Goal: Communication & Community: Ask a question

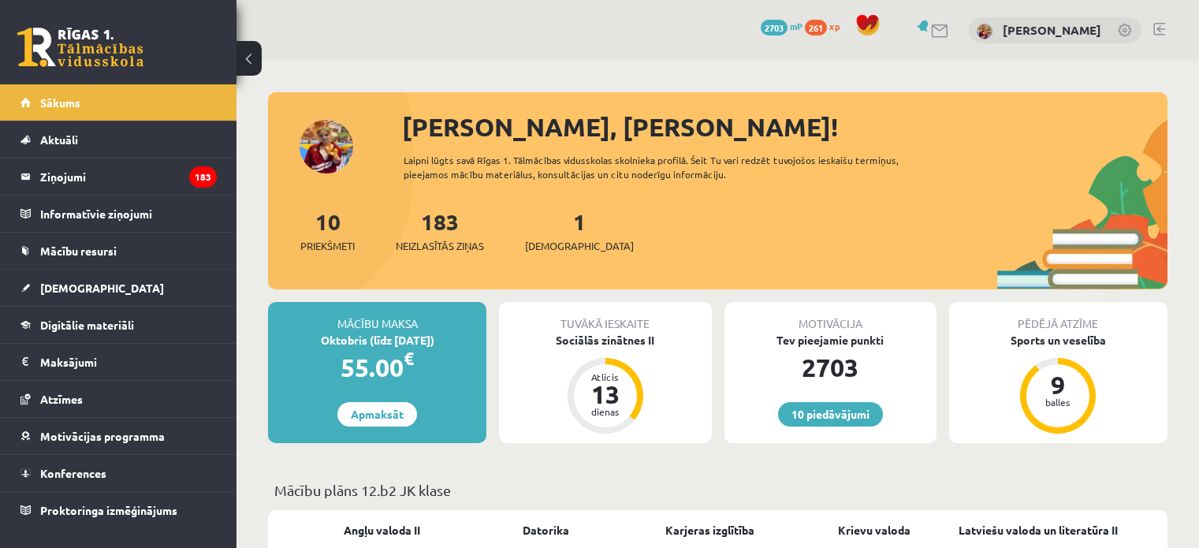
scroll to position [34, 0]
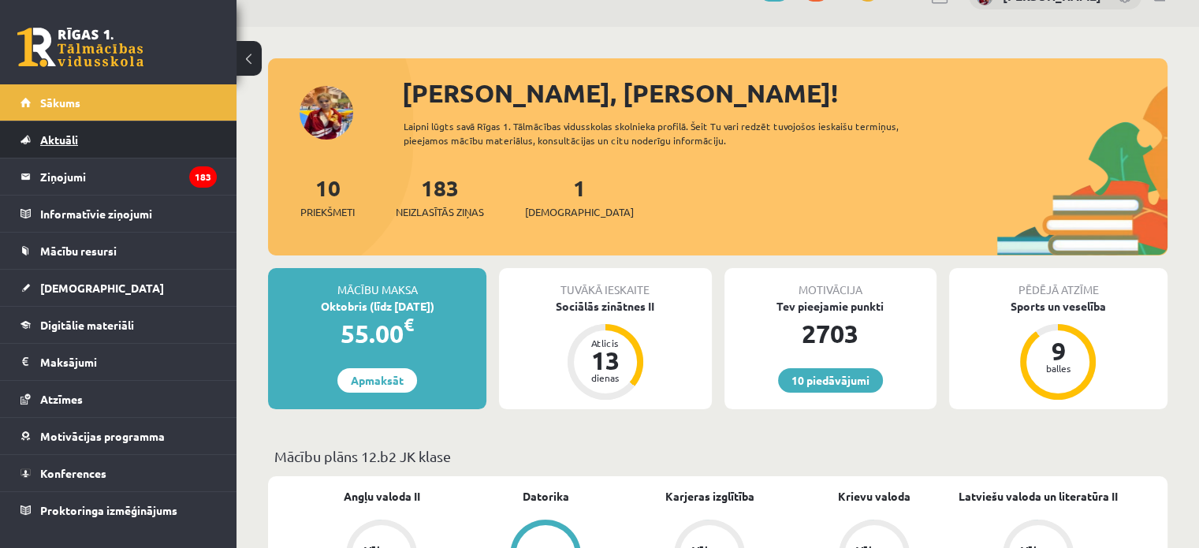
click at [140, 152] on link "Aktuāli" at bounding box center [119, 139] width 196 height 36
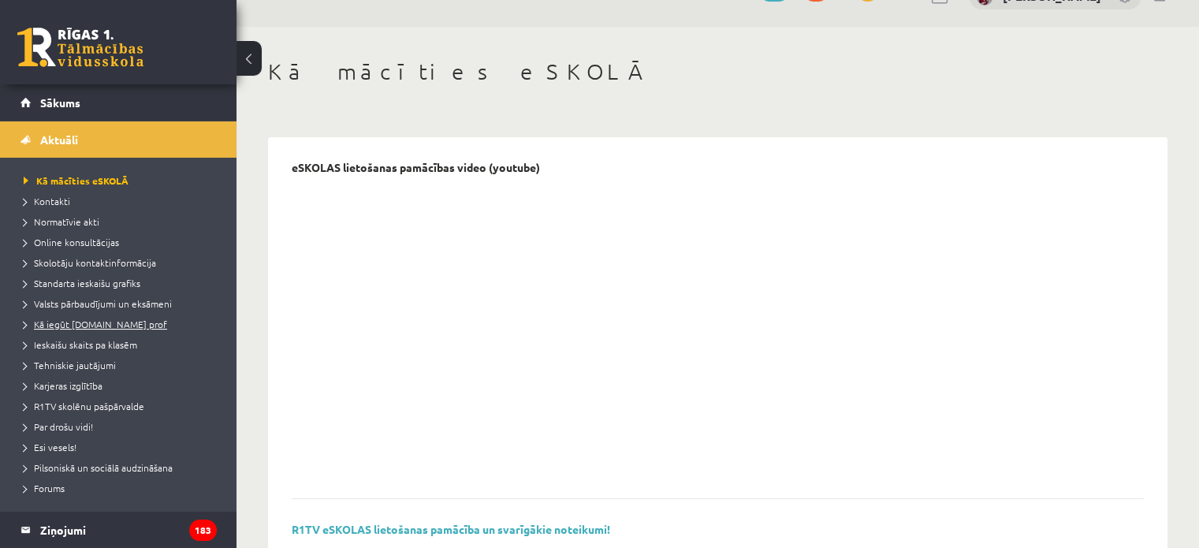
click at [114, 328] on span "Kā iegūt [DOMAIN_NAME] prof" at bounding box center [96, 324] width 144 height 13
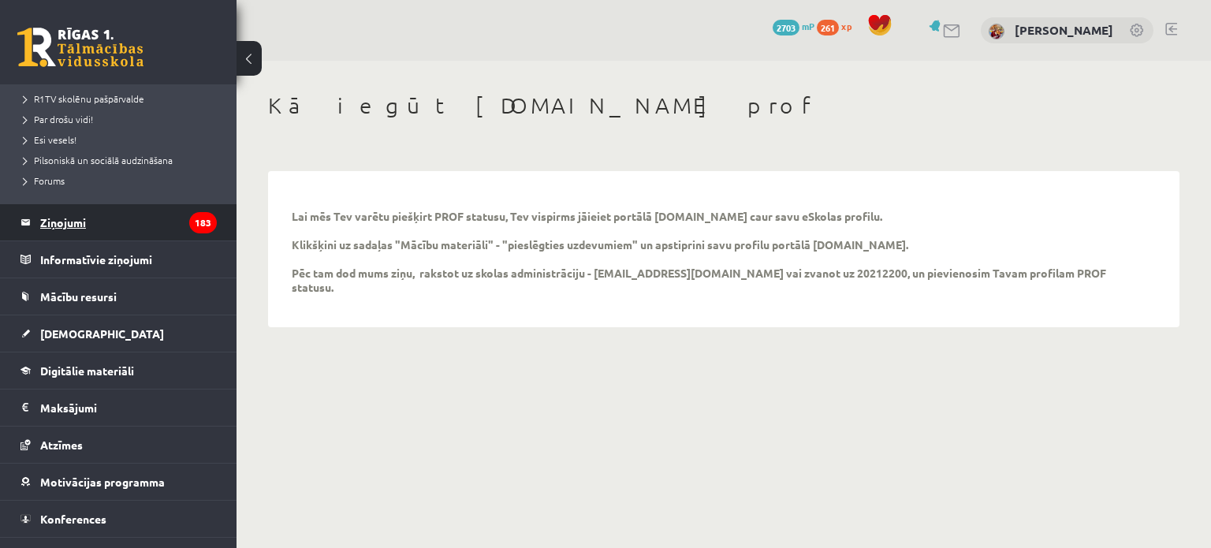
scroll to position [331, 0]
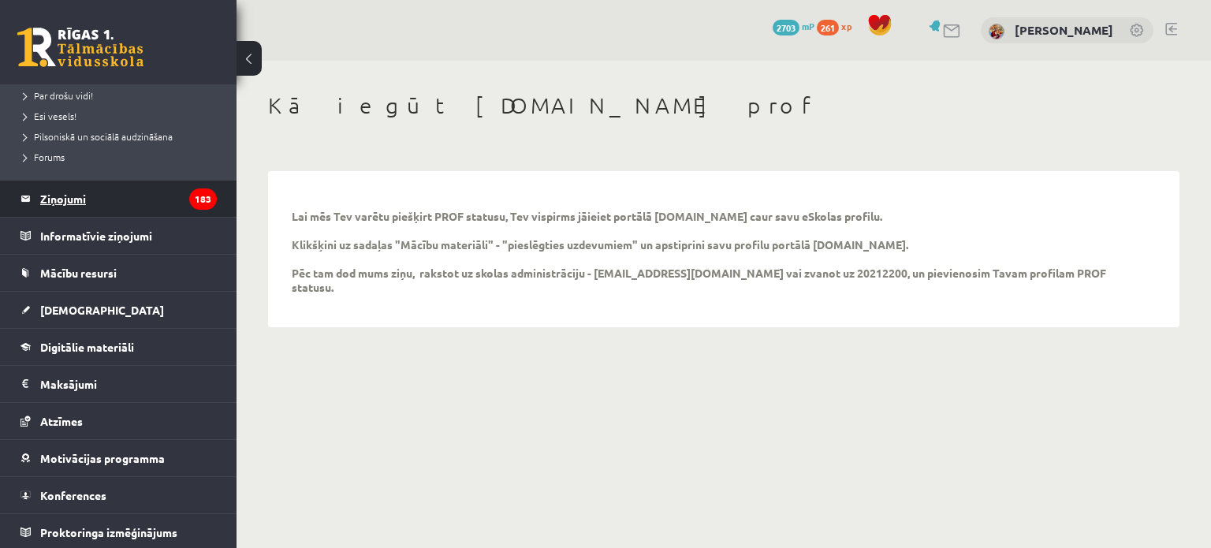
click at [104, 277] on span "Mācību resursi" at bounding box center [78, 273] width 76 height 14
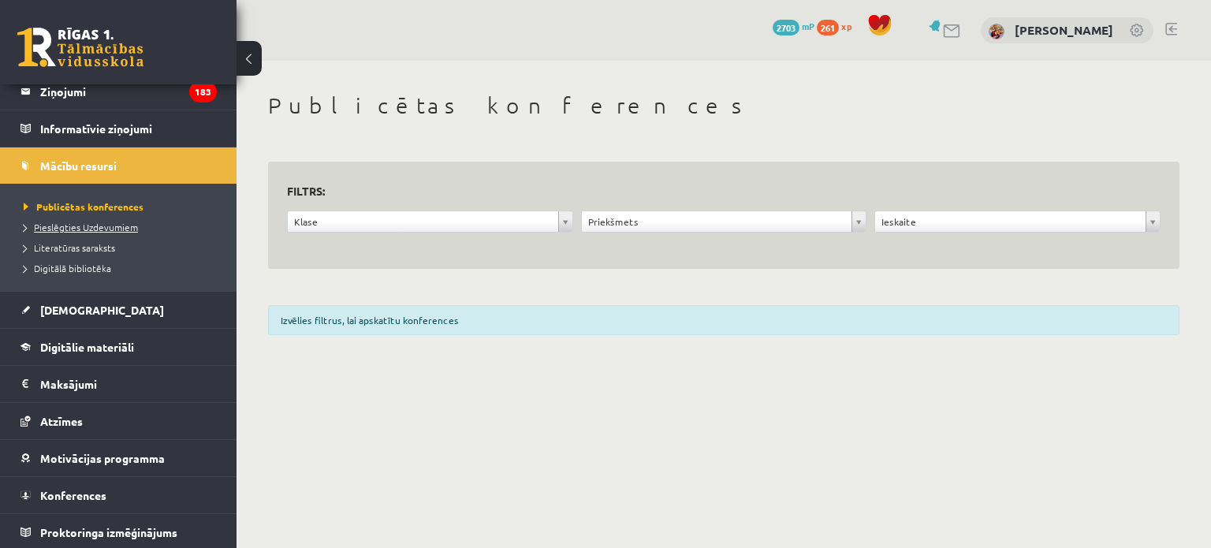
click at [112, 227] on span "Pieslēgties Uzdevumiem" at bounding box center [81, 227] width 114 height 13
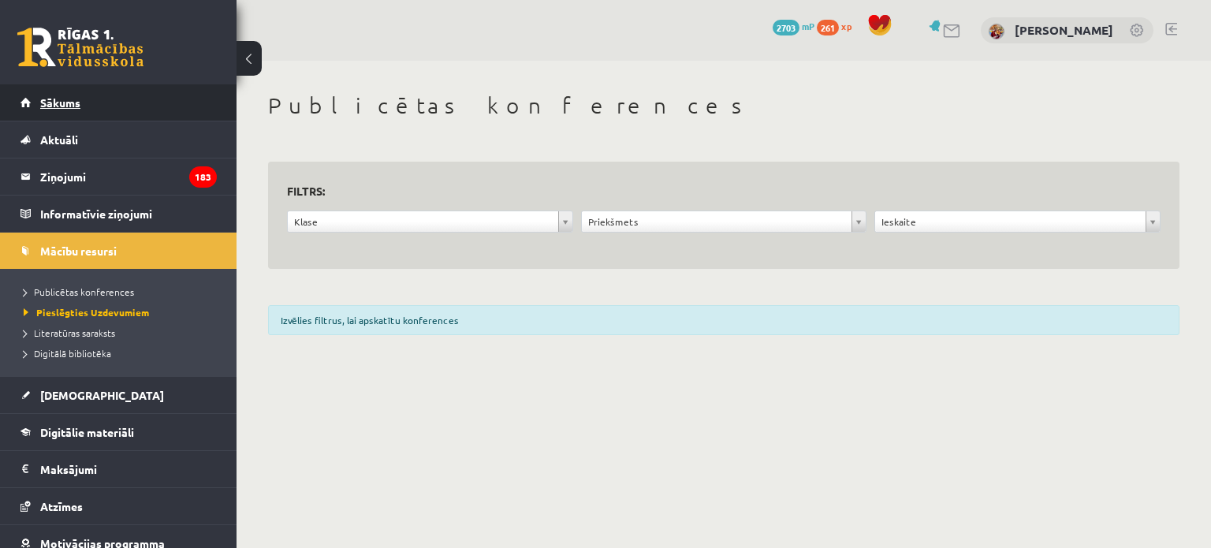
click at [74, 113] on link "Sākums" at bounding box center [119, 102] width 196 height 36
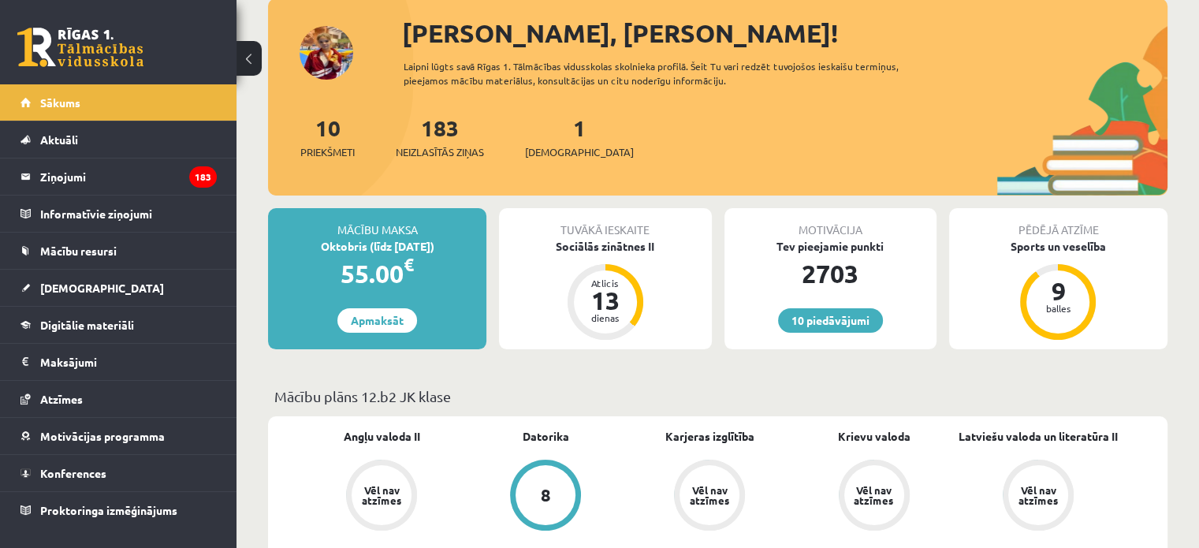
scroll to position [95, 0]
click at [107, 321] on span "Digitālie materiāli" at bounding box center [87, 325] width 94 height 14
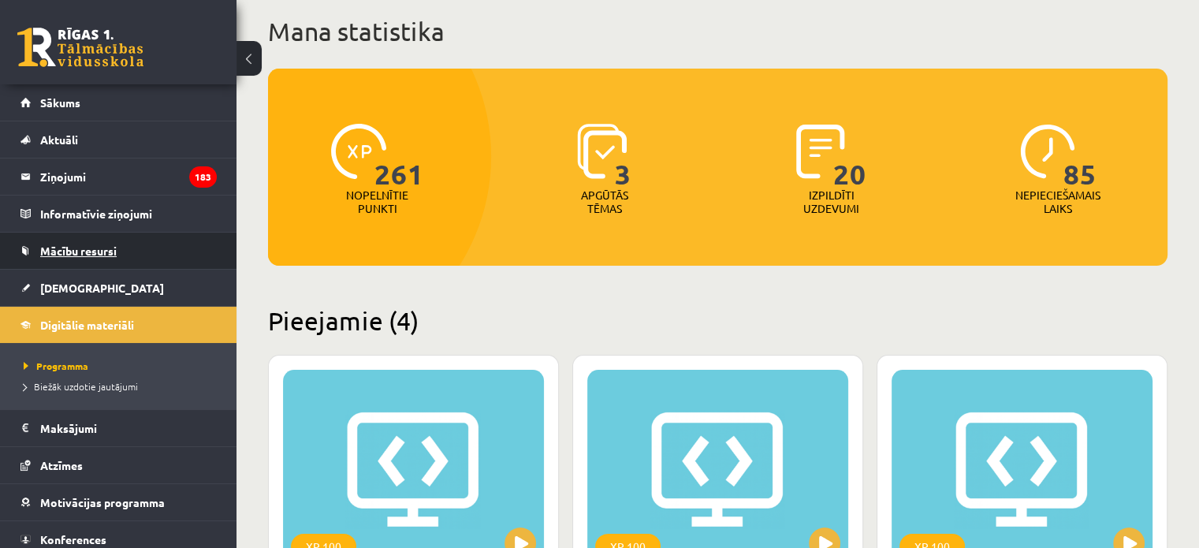
click at [89, 252] on span "Mācību resursi" at bounding box center [78, 251] width 76 height 14
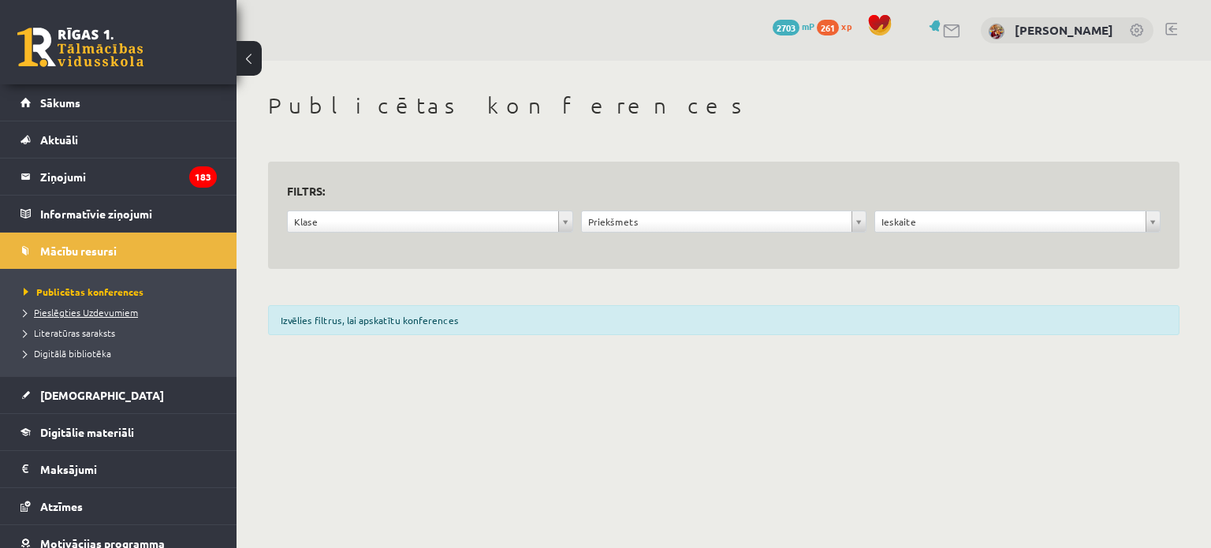
click at [103, 311] on span "Pieslēgties Uzdevumiem" at bounding box center [81, 312] width 114 height 13
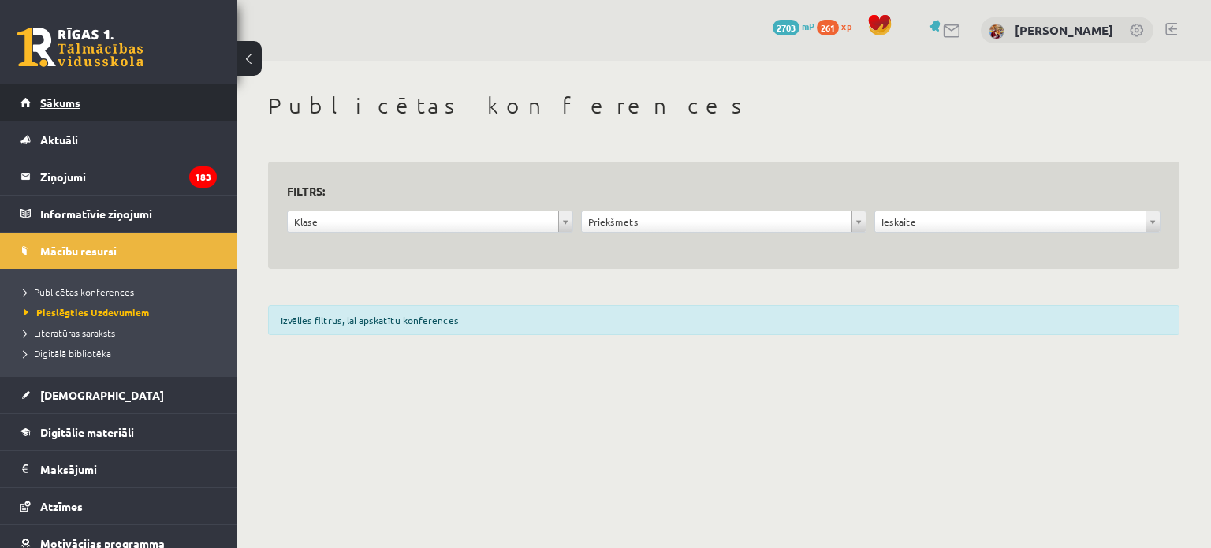
click at [69, 95] on link "Sākums" at bounding box center [119, 102] width 196 height 36
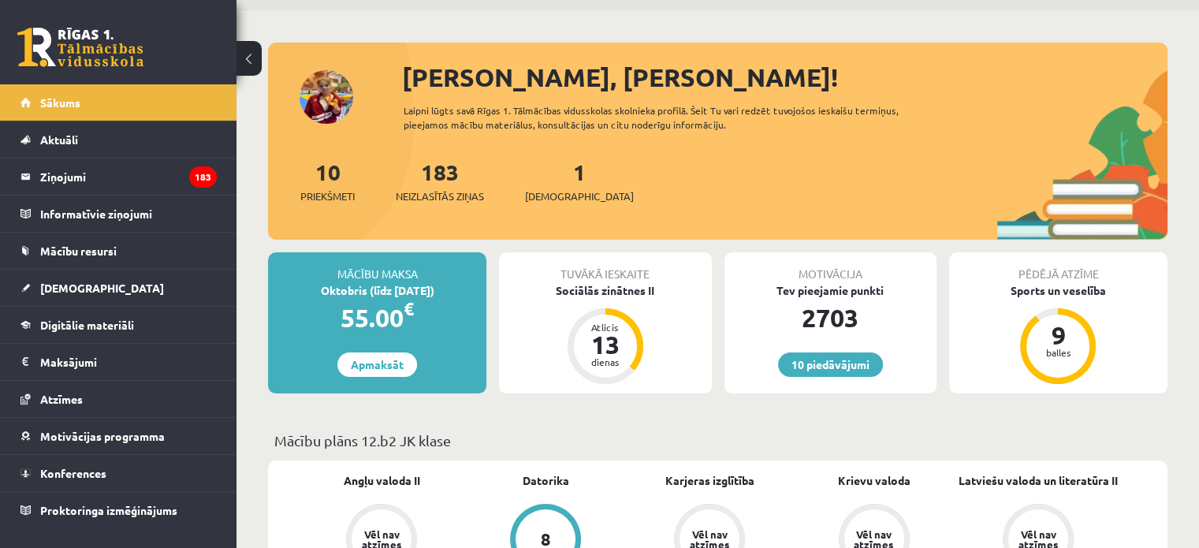
scroll to position [47, 0]
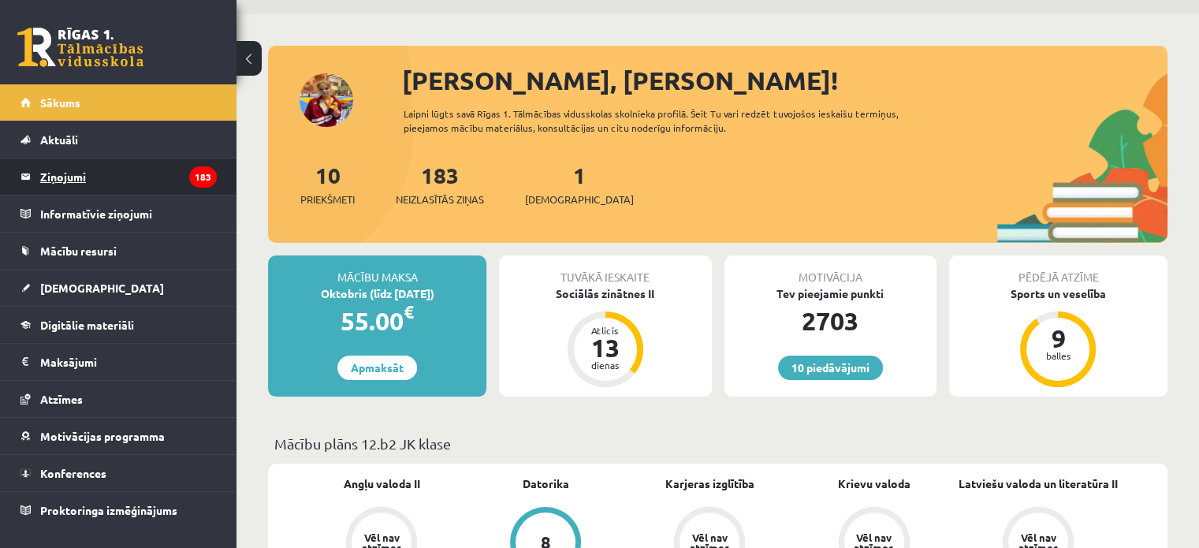
click at [99, 179] on legend "Ziņojumi 183" at bounding box center [128, 177] width 177 height 36
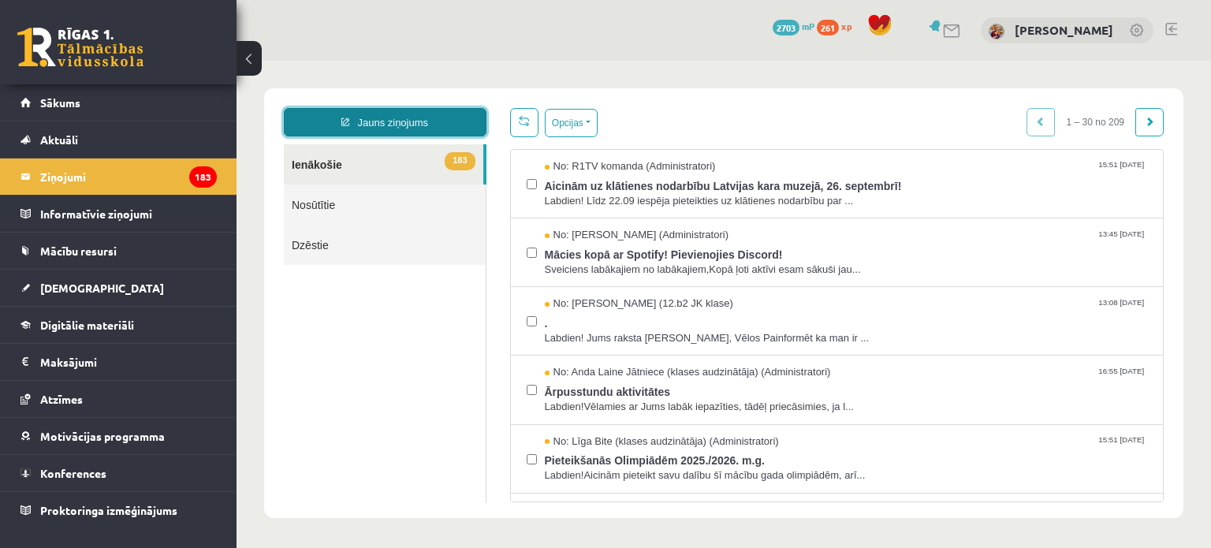
click at [365, 115] on link "Jauns ziņojums" at bounding box center [385, 122] width 203 height 28
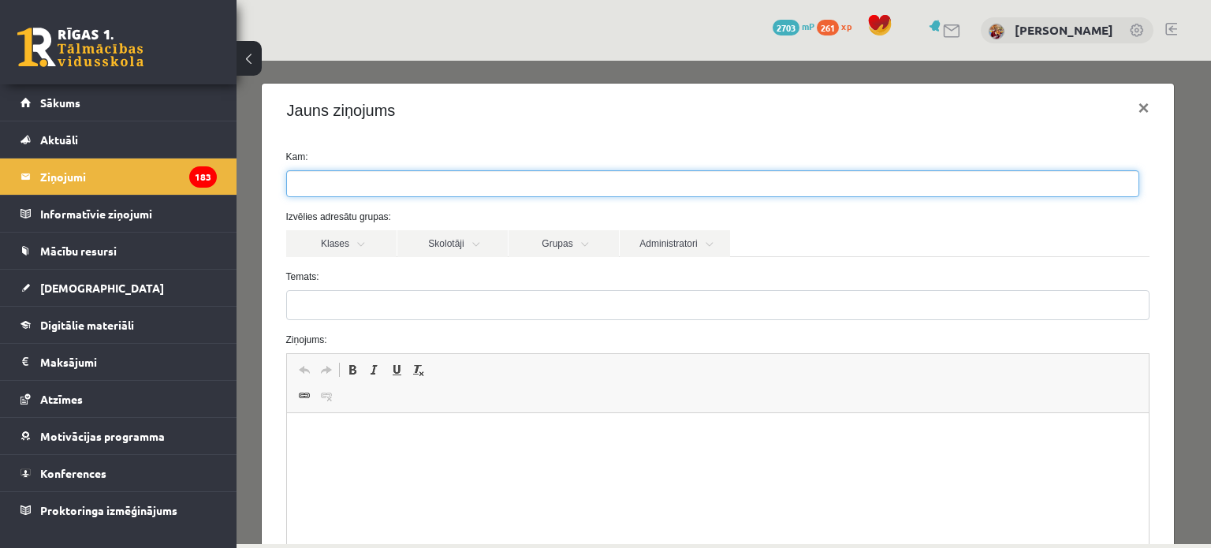
click at [365, 188] on ul at bounding box center [713, 183] width 852 height 25
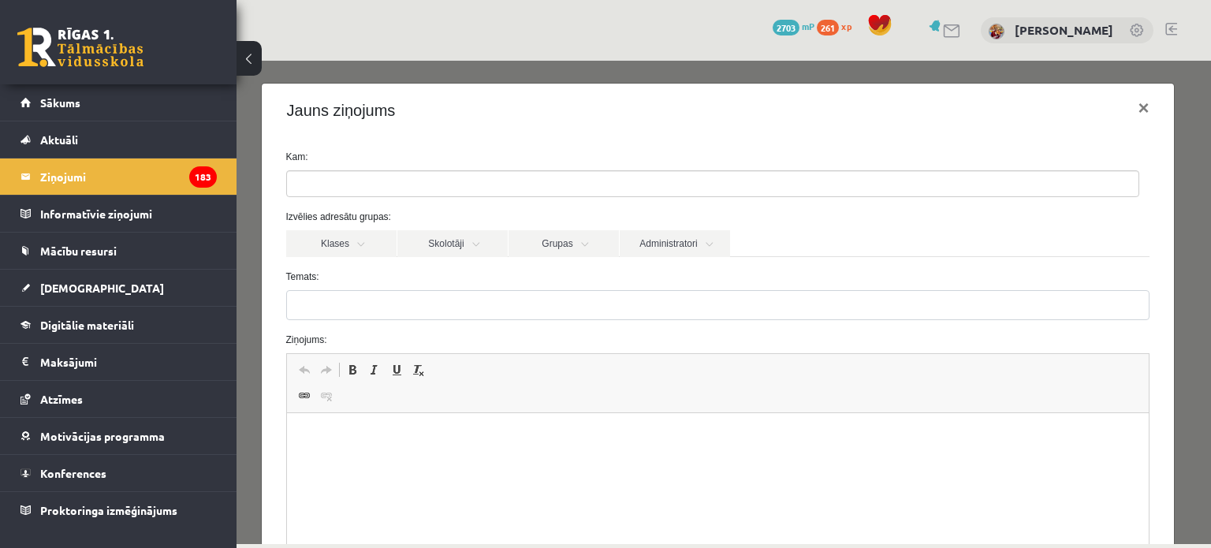
click at [468, 270] on label "Temats:" at bounding box center [718, 277] width 888 height 14
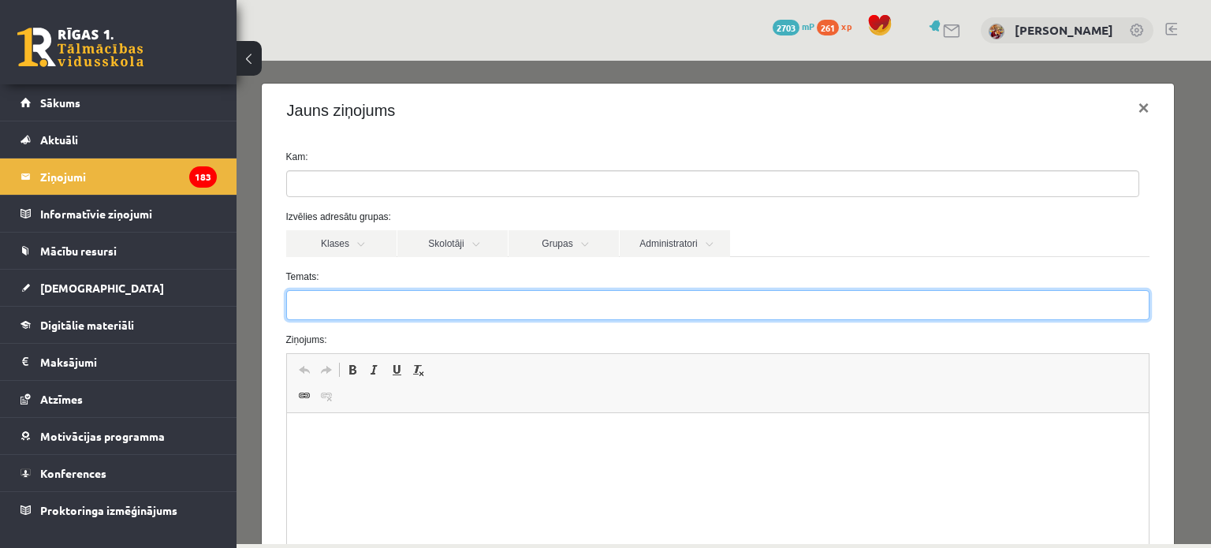
click at [468, 290] on input "Temats:" at bounding box center [718, 305] width 864 height 30
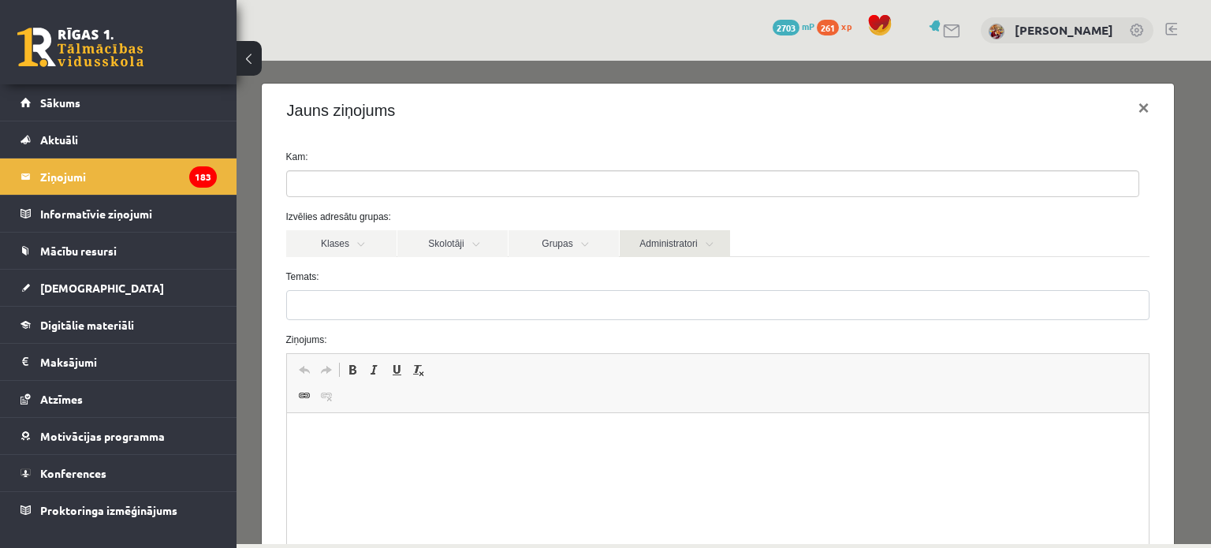
click at [665, 248] on link "Administratori" at bounding box center [675, 243] width 110 height 27
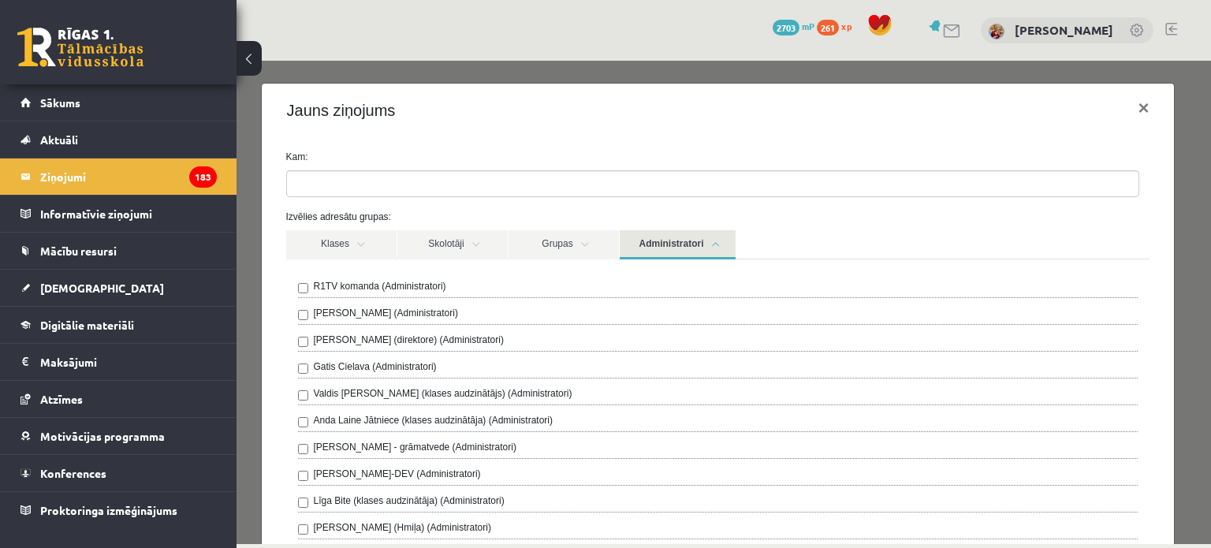
click at [625, 282] on div "R1TV komanda (Administratori)" at bounding box center [718, 288] width 841 height 19
click at [308, 287] on div "R1TV komanda (Administratori)" at bounding box center [718, 288] width 841 height 19
click at [1139, 114] on button "×" at bounding box center [1143, 108] width 36 height 44
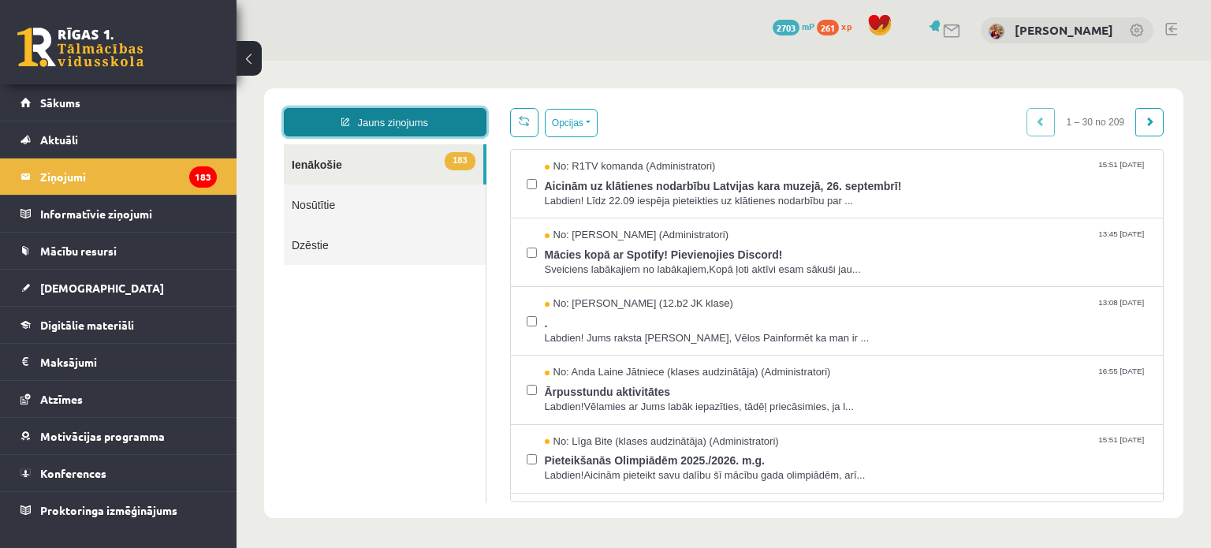
click at [454, 125] on link "Jauns ziņojums" at bounding box center [385, 122] width 203 height 28
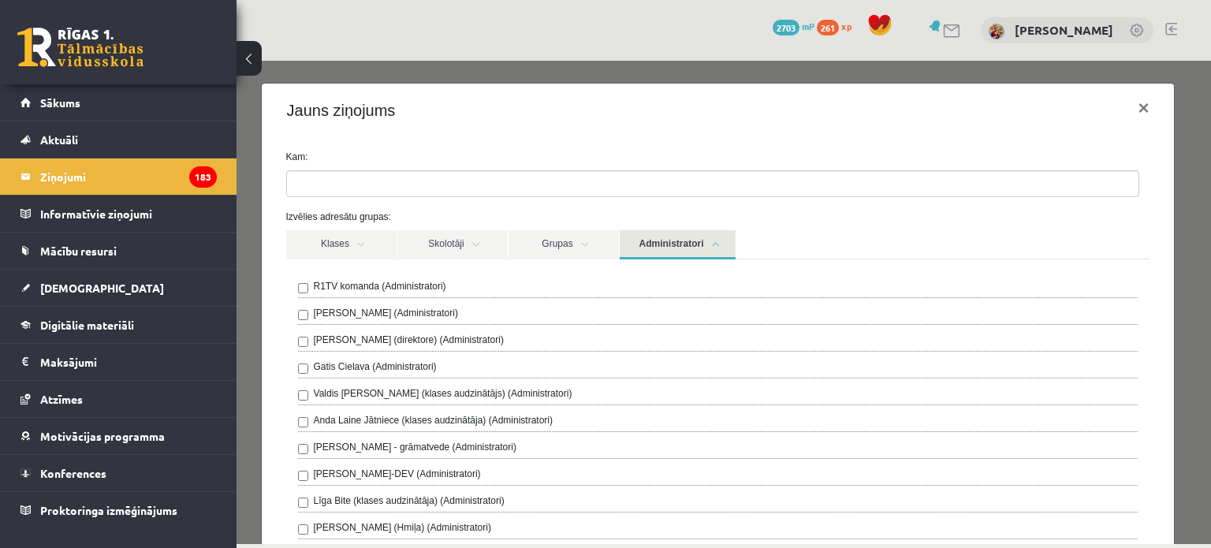
click at [724, 248] on link "Administratori" at bounding box center [678, 244] width 116 height 29
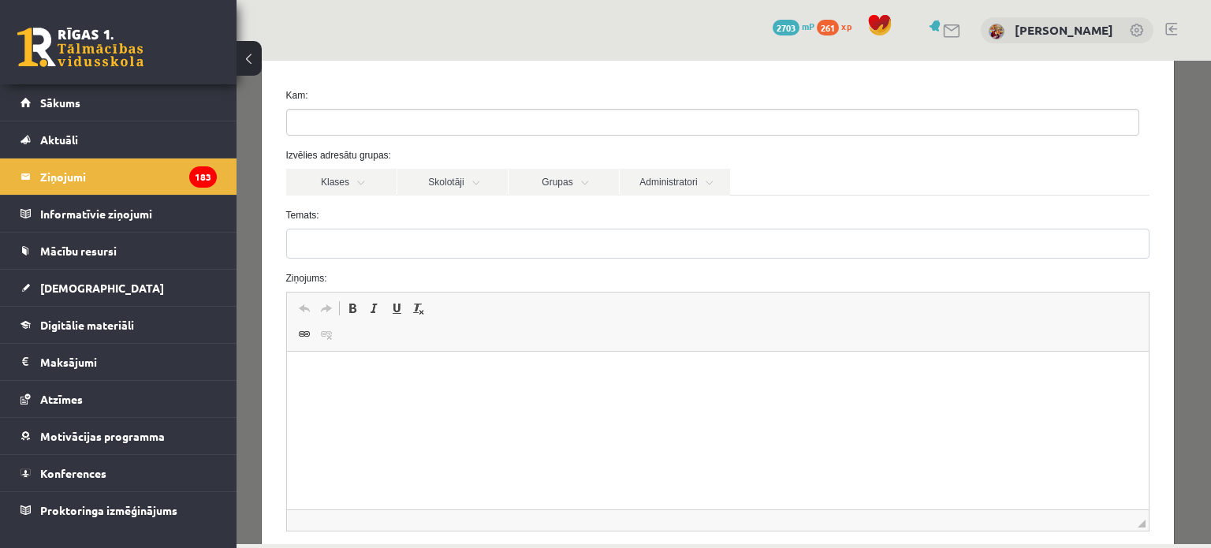
scroll to position [62, 0]
click at [691, 175] on link "Administratori" at bounding box center [675, 181] width 110 height 27
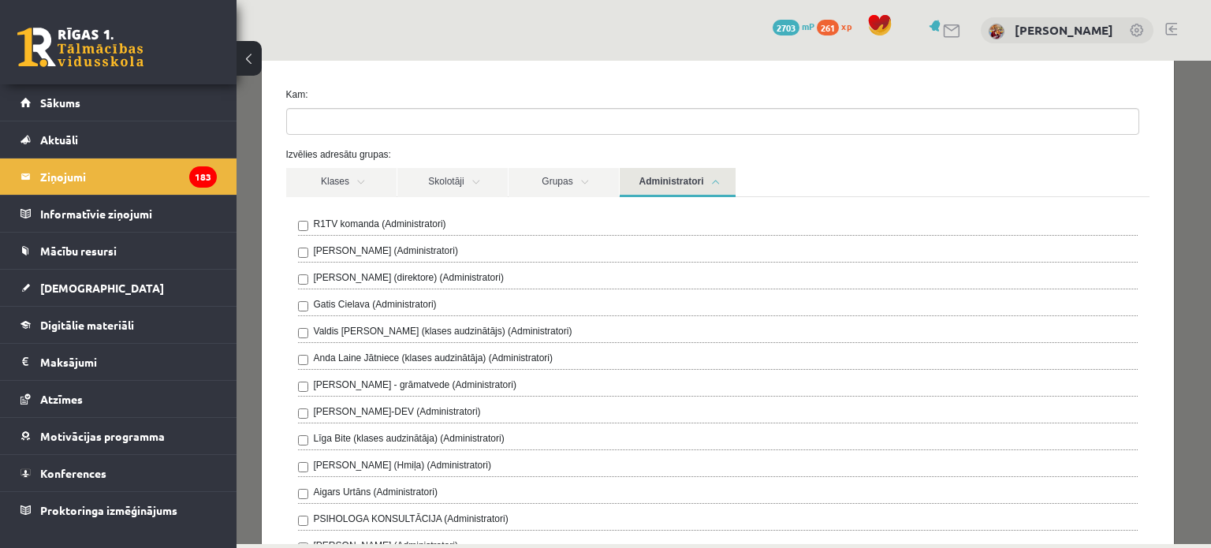
click at [691, 175] on link "Administratori" at bounding box center [678, 182] width 116 height 29
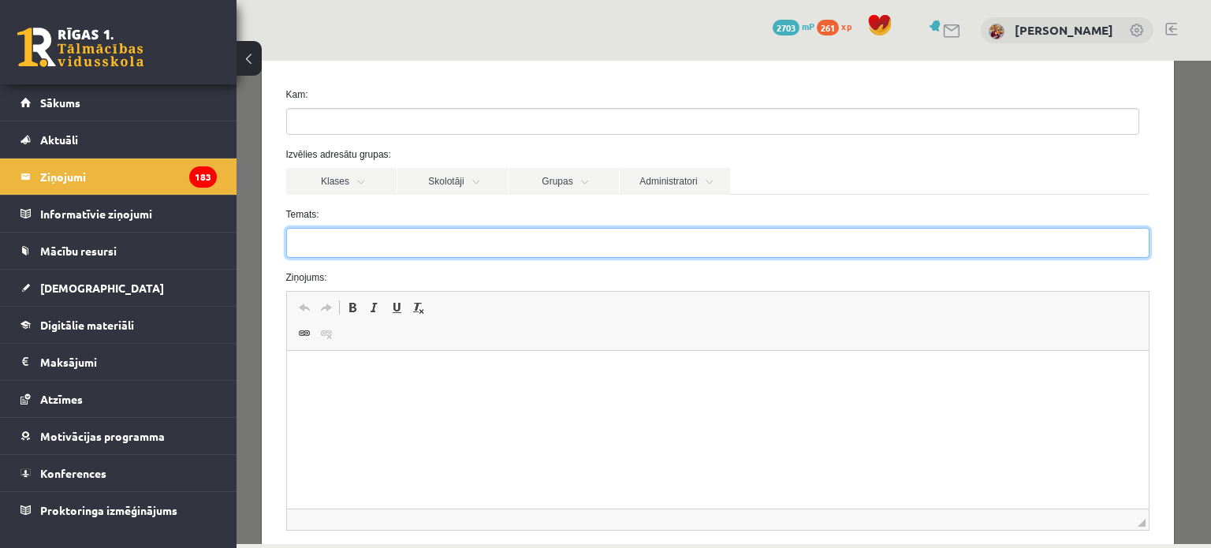
click at [605, 241] on input "Temats:" at bounding box center [718, 243] width 864 height 30
type input "**********"
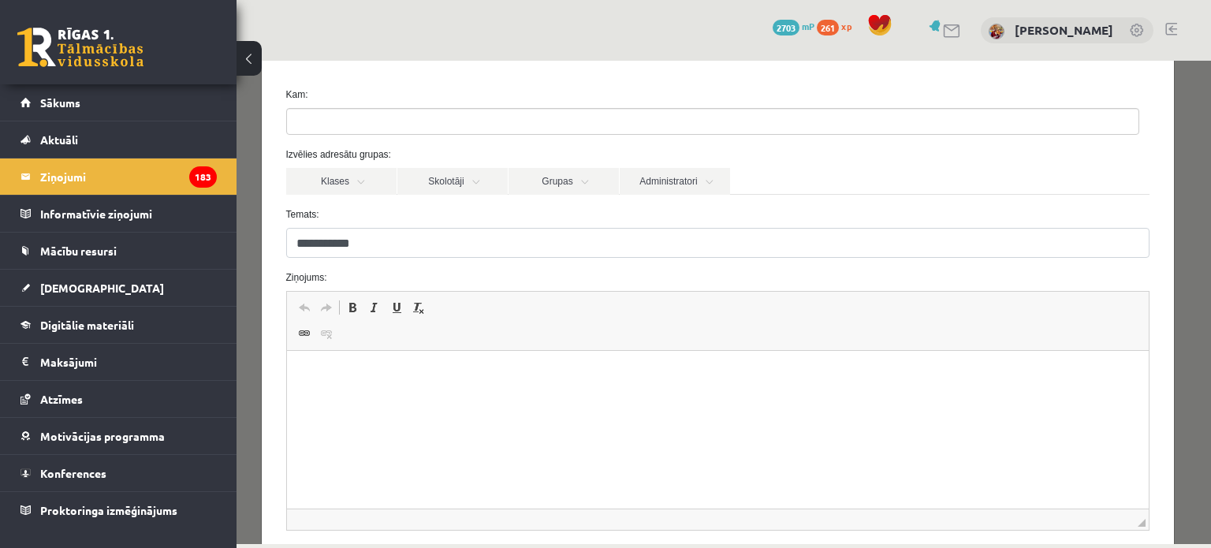
click at [543, 399] on html at bounding box center [717, 375] width 863 height 48
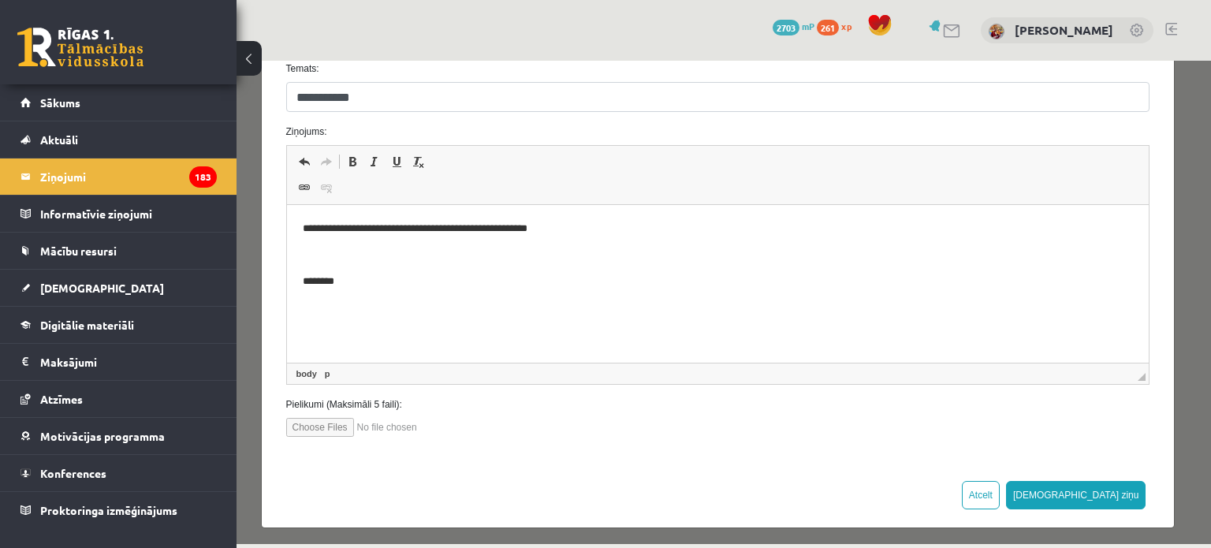
scroll to position [210, 0]
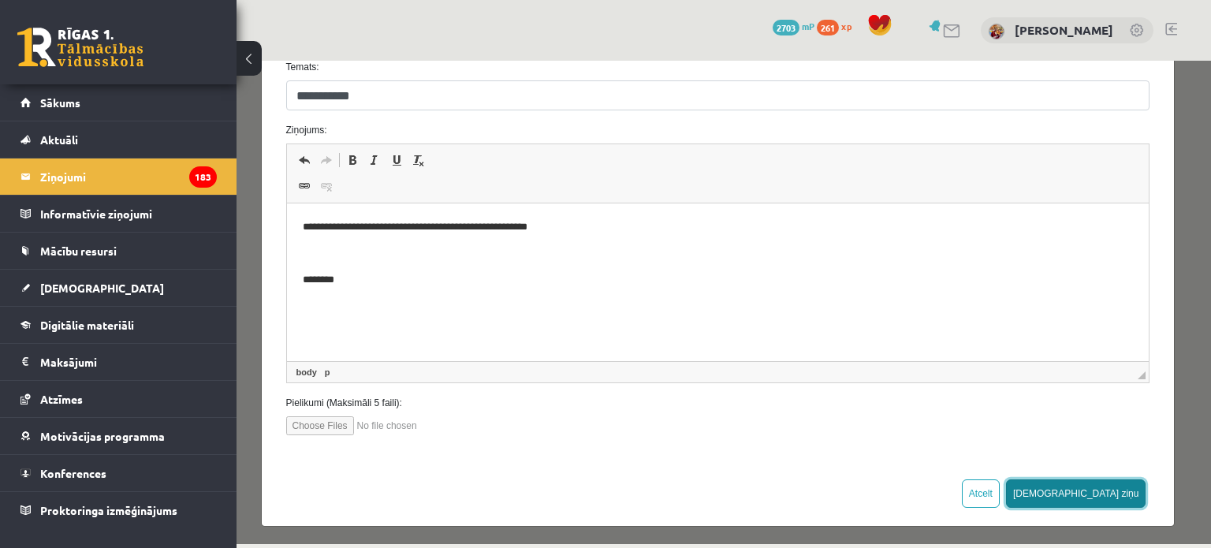
click at [1108, 487] on button "Sūtīt ziņu" at bounding box center [1076, 493] width 140 height 28
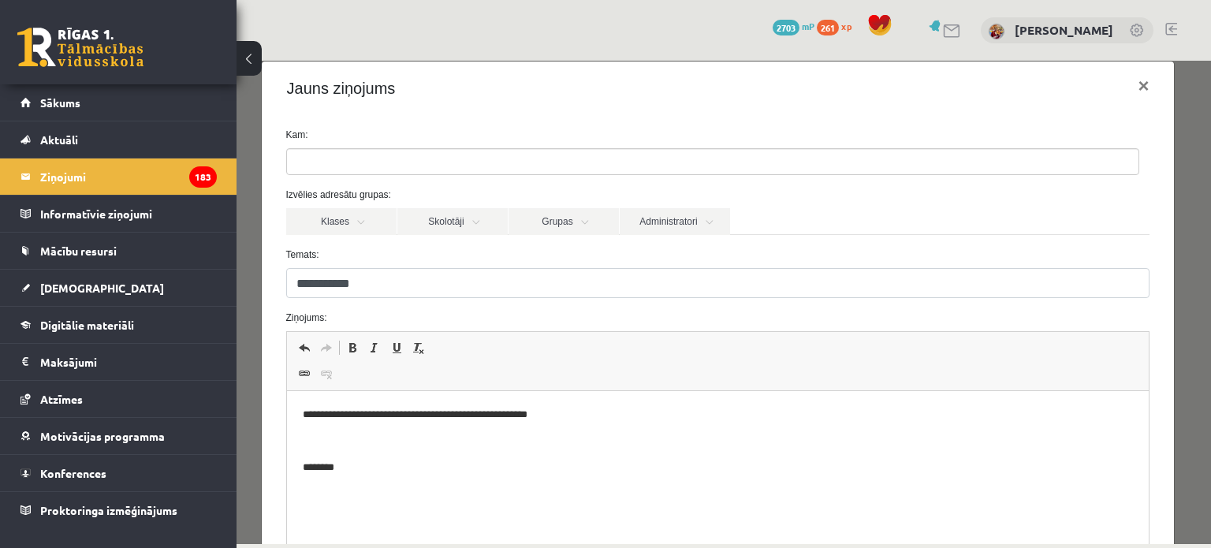
scroll to position [211, 0]
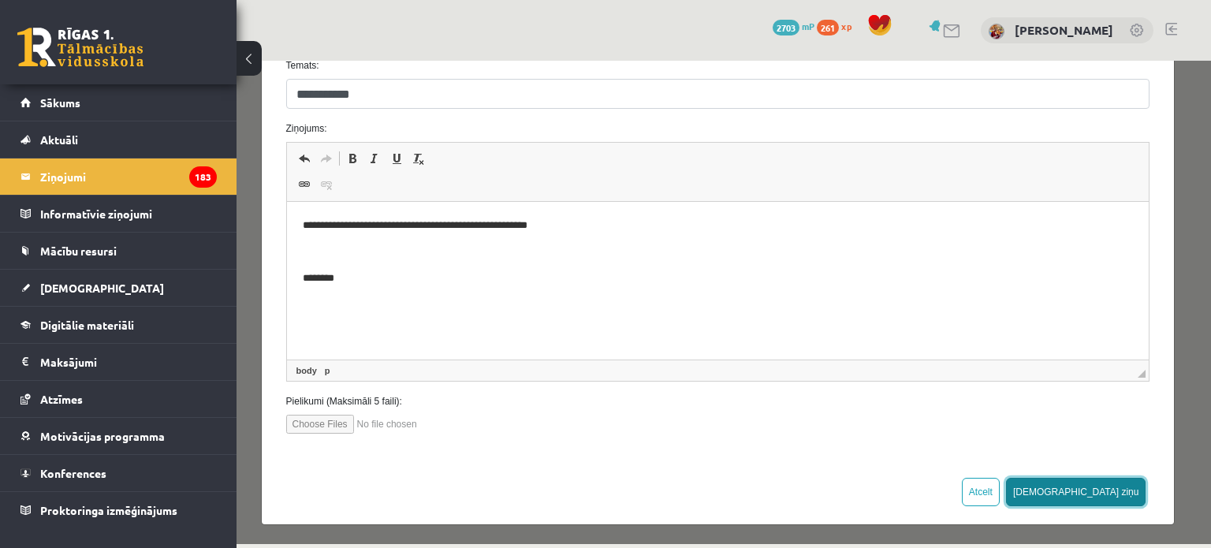
drag, startPoint x: 1110, startPoint y: 489, endPoint x: 978, endPoint y: 120, distance: 392.1
click at [1110, 489] on button "Sūtīt ziņu" at bounding box center [1076, 492] width 140 height 28
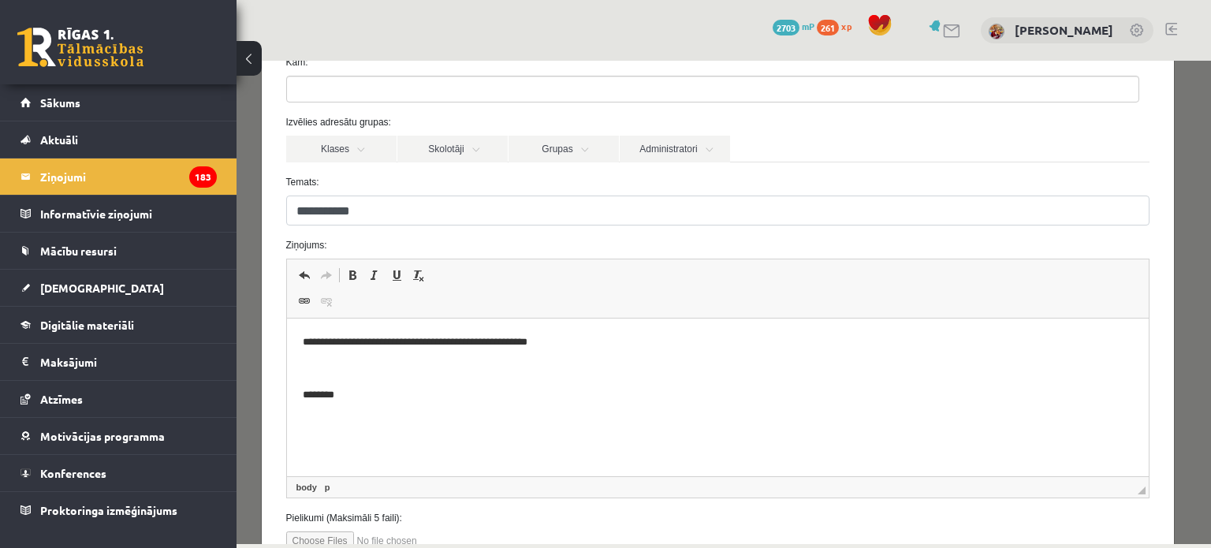
scroll to position [92, 0]
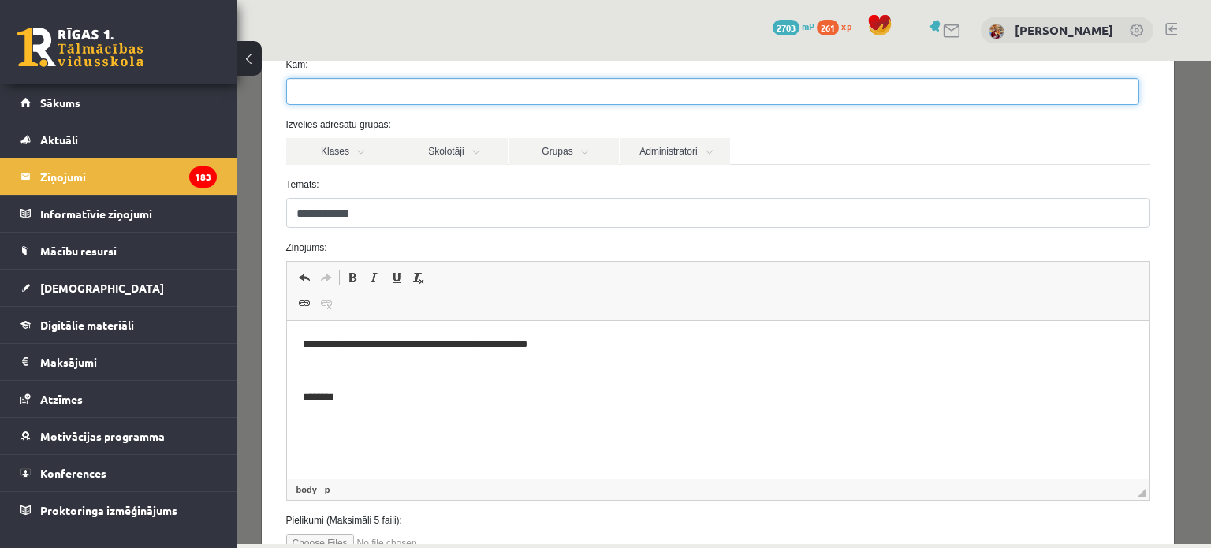
click at [584, 91] on ul at bounding box center [713, 91] width 852 height 25
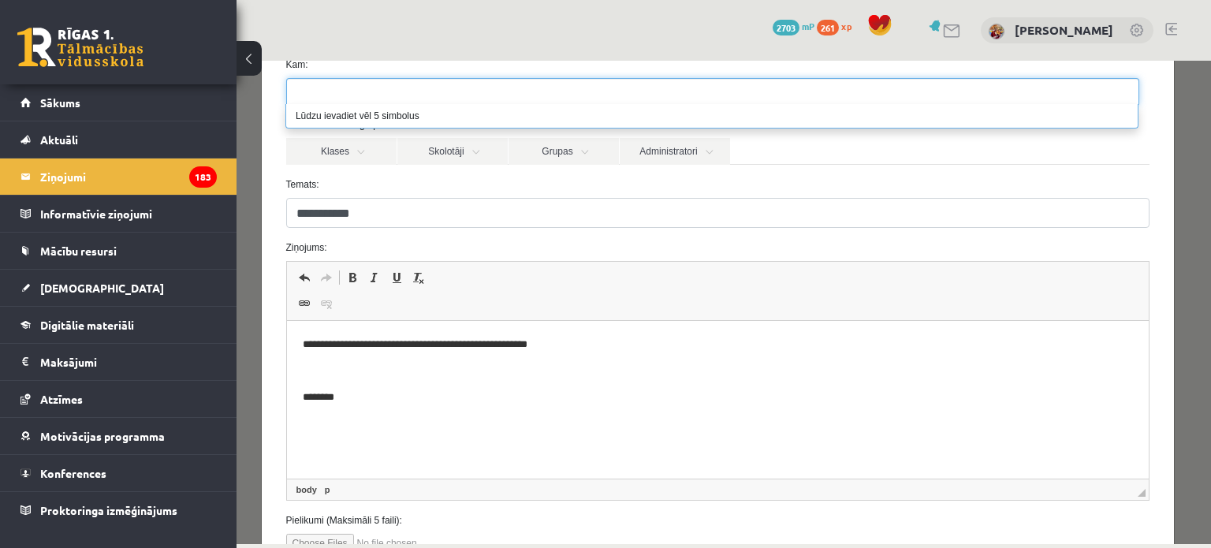
type input "*"
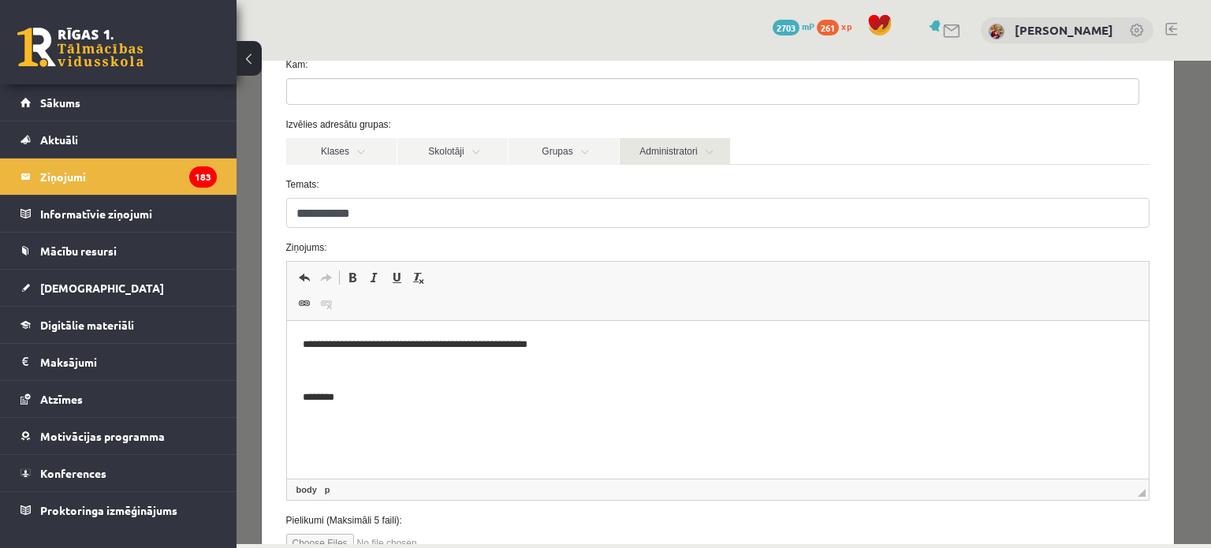
click at [651, 151] on link "Administratori" at bounding box center [675, 151] width 110 height 27
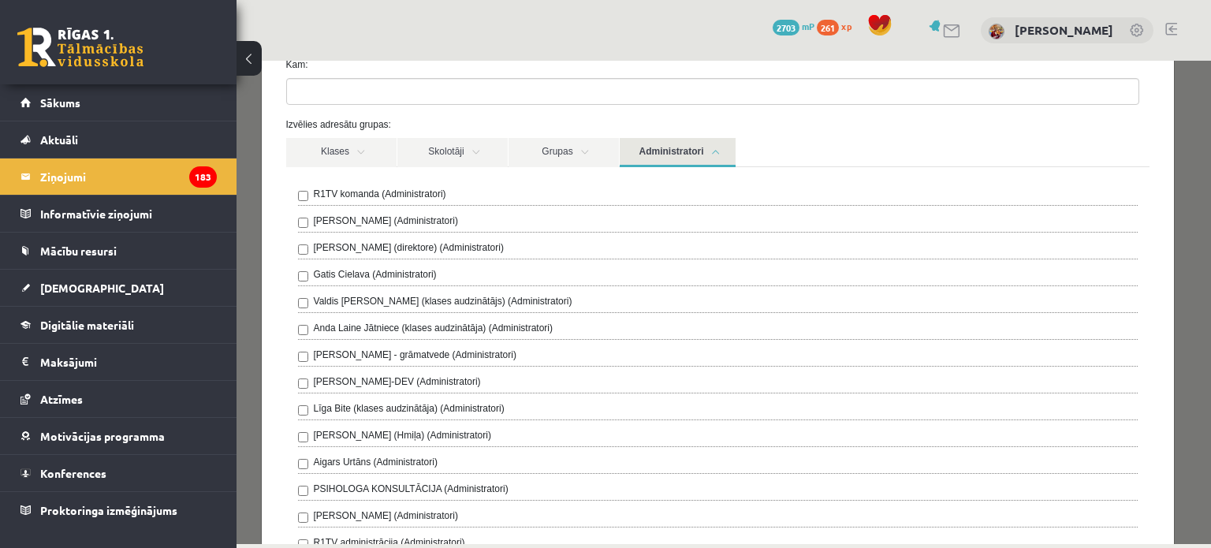
click at [538, 183] on div "R1TV komanda (Administratori) Ivo Čapiņš (Administratori) Gita Vāvere (direktor…" at bounding box center [718, 426] width 864 height 519
click at [374, 195] on label "R1TV komanda (Administratori)" at bounding box center [380, 194] width 132 height 14
click at [373, 195] on label "R1TV komanda (Administratori)" at bounding box center [380, 194] width 132 height 14
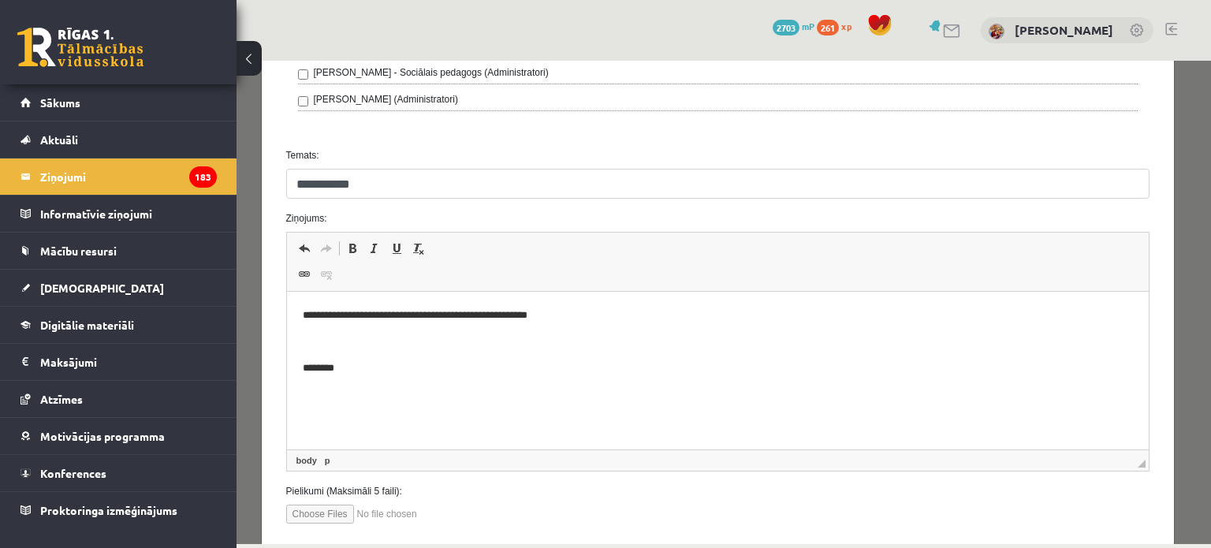
scroll to position [729, 0]
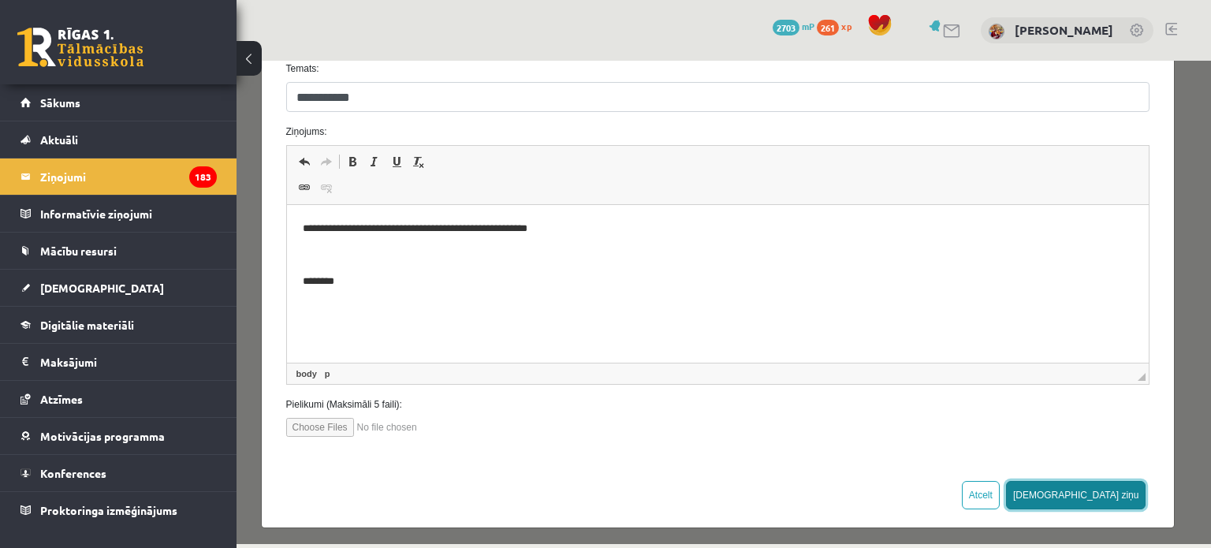
click at [1107, 499] on button "Sūtīt ziņu" at bounding box center [1076, 495] width 140 height 28
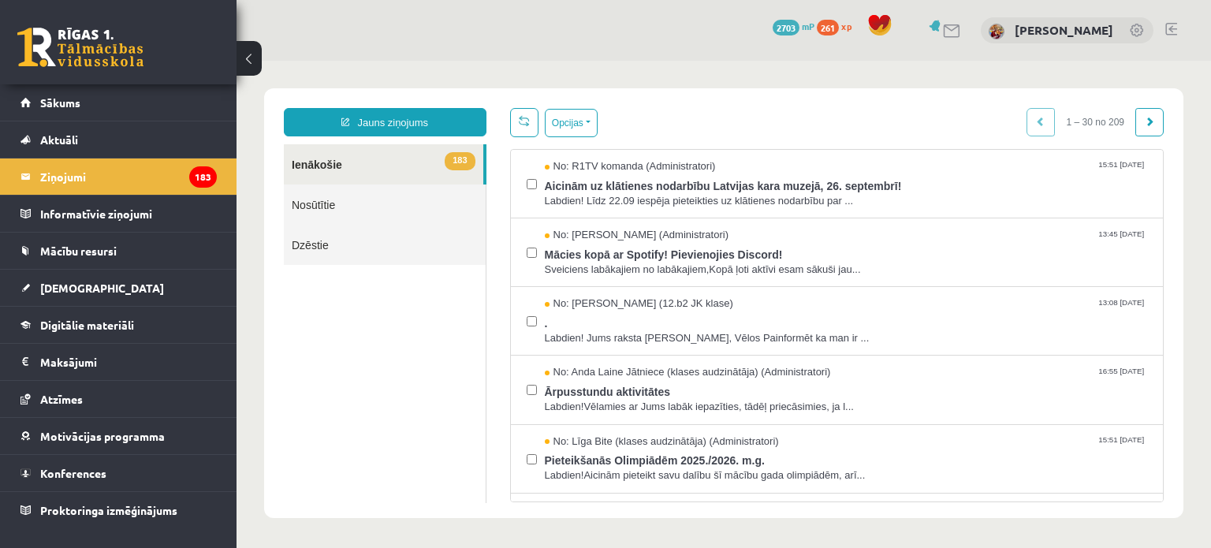
scroll to position [0, 0]
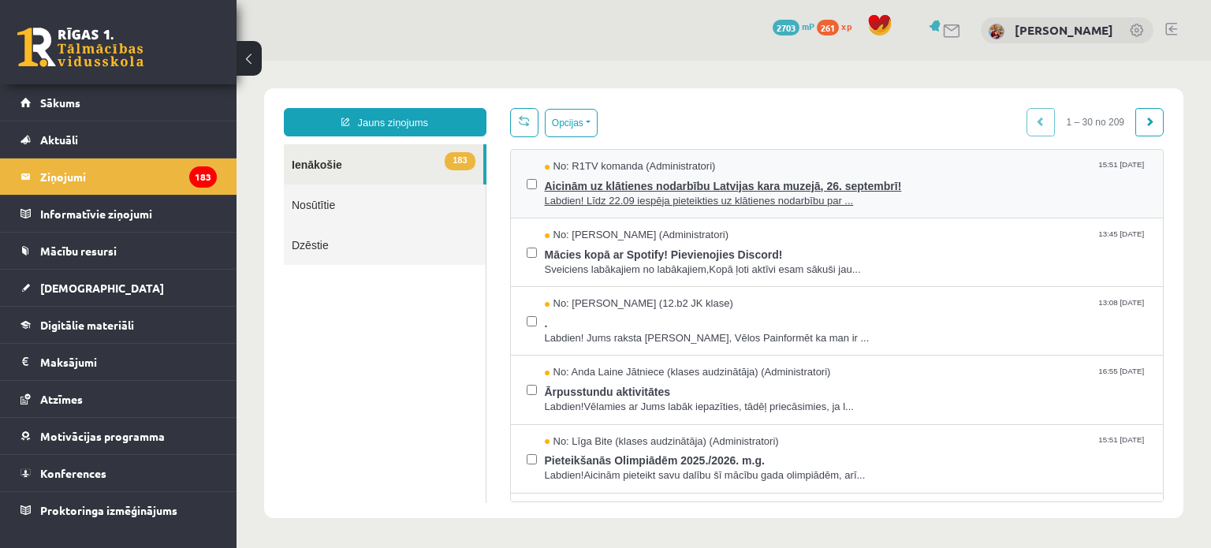
click at [874, 198] on span "Labdien! Līdz 22.09 iespēja pieteikties uz klātienes nodarbību par ..." at bounding box center [846, 201] width 603 height 15
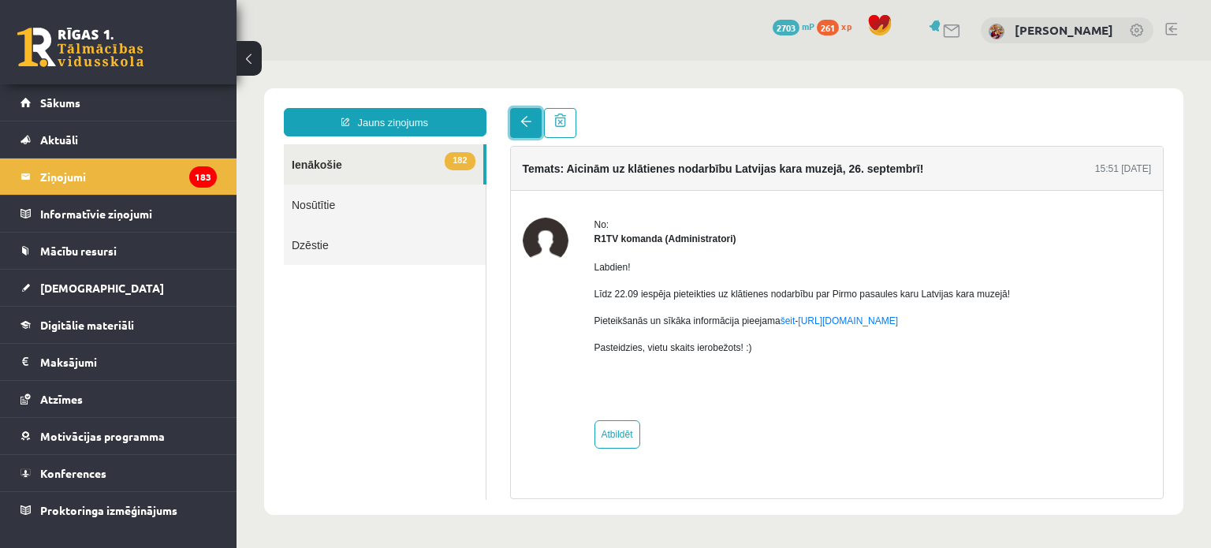
click at [524, 133] on link at bounding box center [526, 123] width 32 height 30
click at [520, 118] on span at bounding box center [525, 121] width 11 height 11
click at [524, 115] on link at bounding box center [526, 123] width 32 height 30
click at [522, 114] on link at bounding box center [526, 123] width 32 height 30
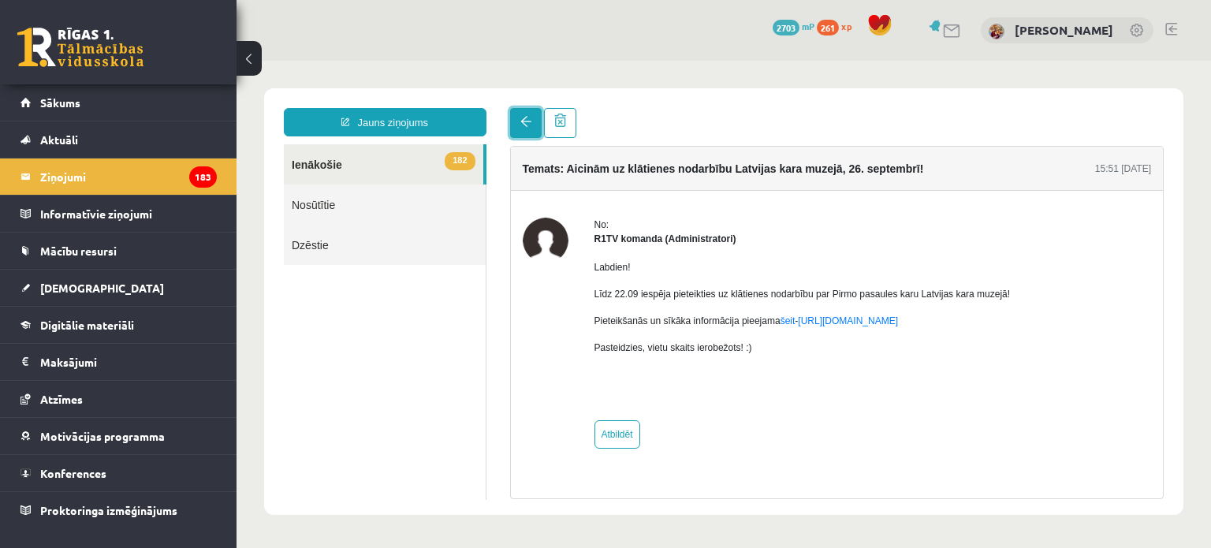
click at [522, 114] on link at bounding box center [526, 123] width 32 height 30
click at [359, 203] on link "Nosūtītie" at bounding box center [385, 205] width 202 height 40
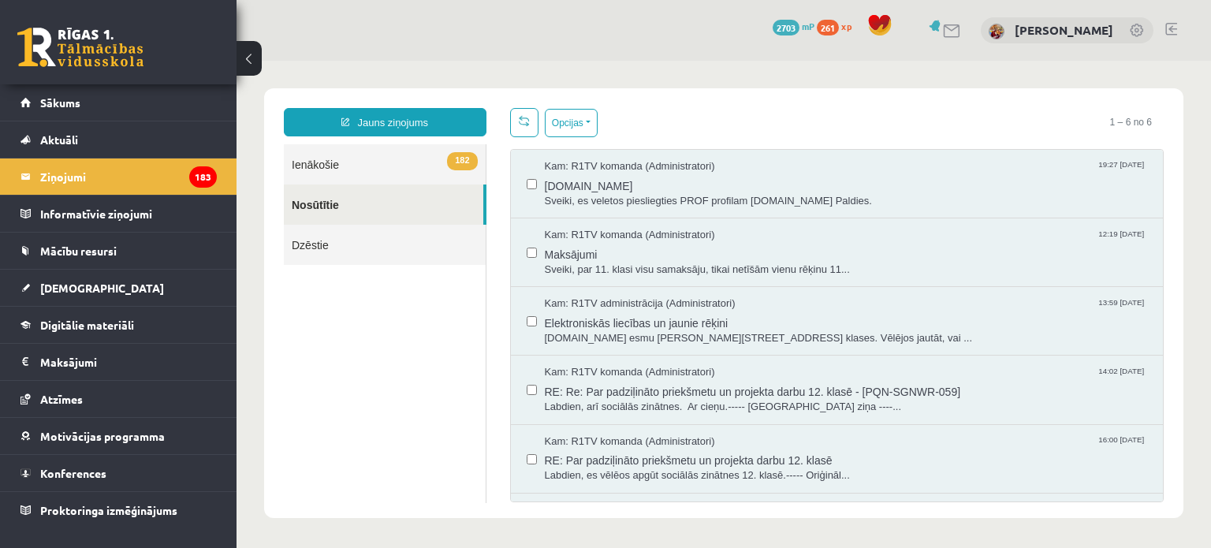
click at [385, 173] on link "182 Ienākošie" at bounding box center [385, 164] width 202 height 40
click at [420, 145] on link "182 Ienākošie" at bounding box center [385, 164] width 202 height 40
click at [404, 162] on link "182 Ienākošie" at bounding box center [385, 164] width 202 height 40
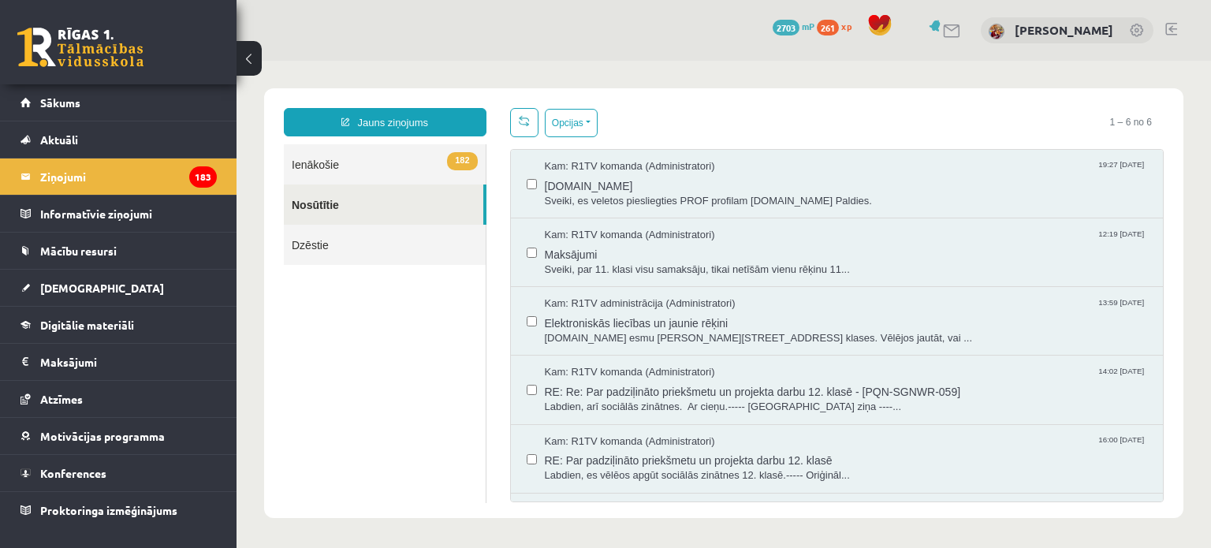
click at [404, 162] on link "182 Ienākošie" at bounding box center [385, 164] width 202 height 40
click at [117, 108] on link "Sākums" at bounding box center [119, 102] width 196 height 36
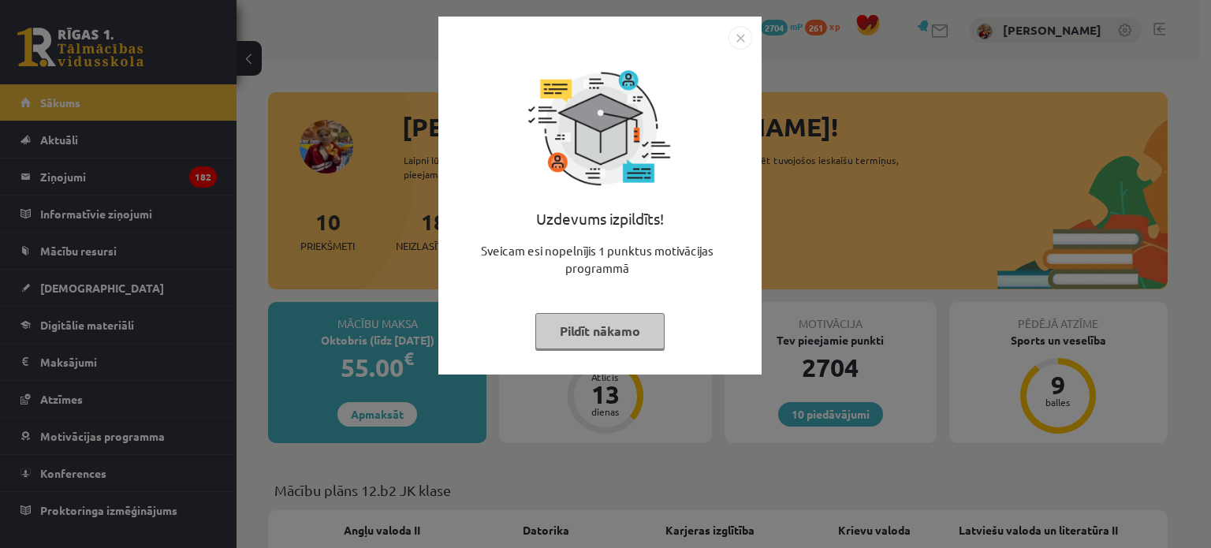
click at [591, 330] on button "Pildīt nākamo" at bounding box center [599, 331] width 129 height 36
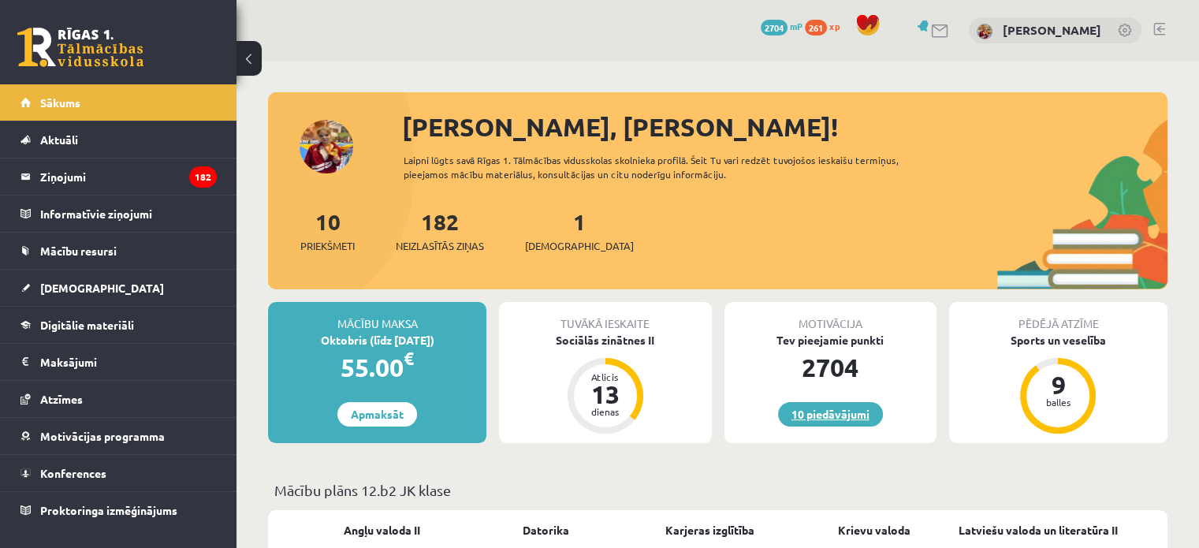
click at [829, 412] on link "10 piedāvājumi" at bounding box center [830, 414] width 105 height 24
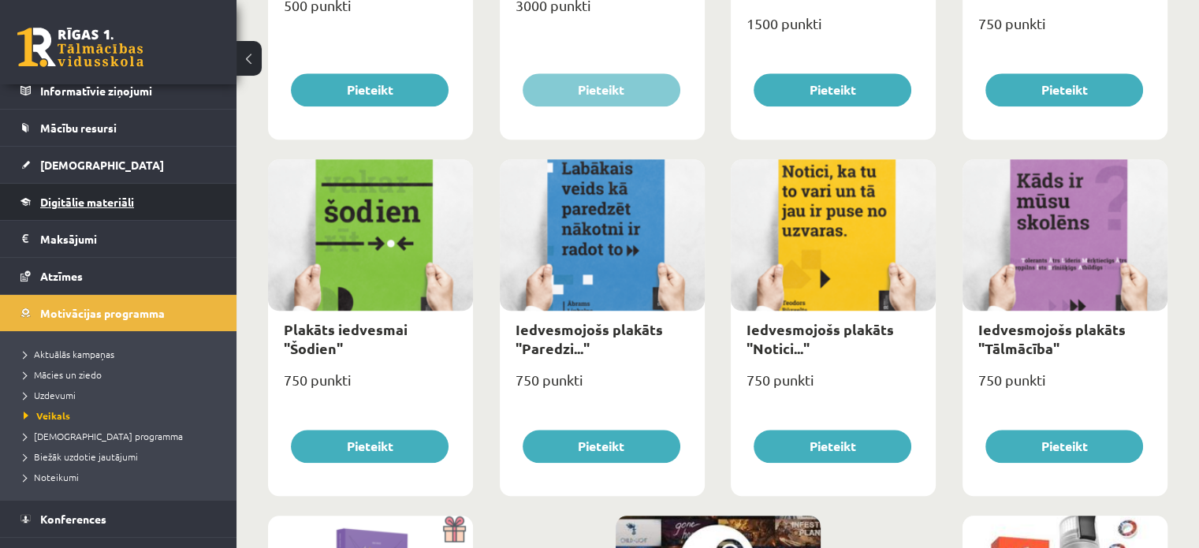
scroll to position [147, 0]
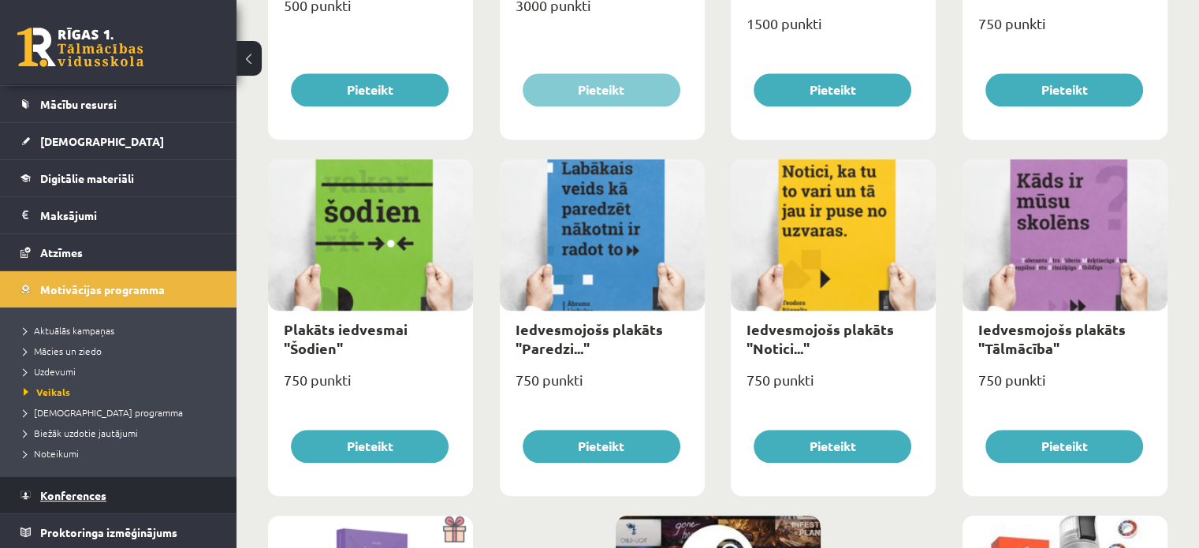
click at [82, 490] on span "Konferences" at bounding box center [73, 495] width 66 height 14
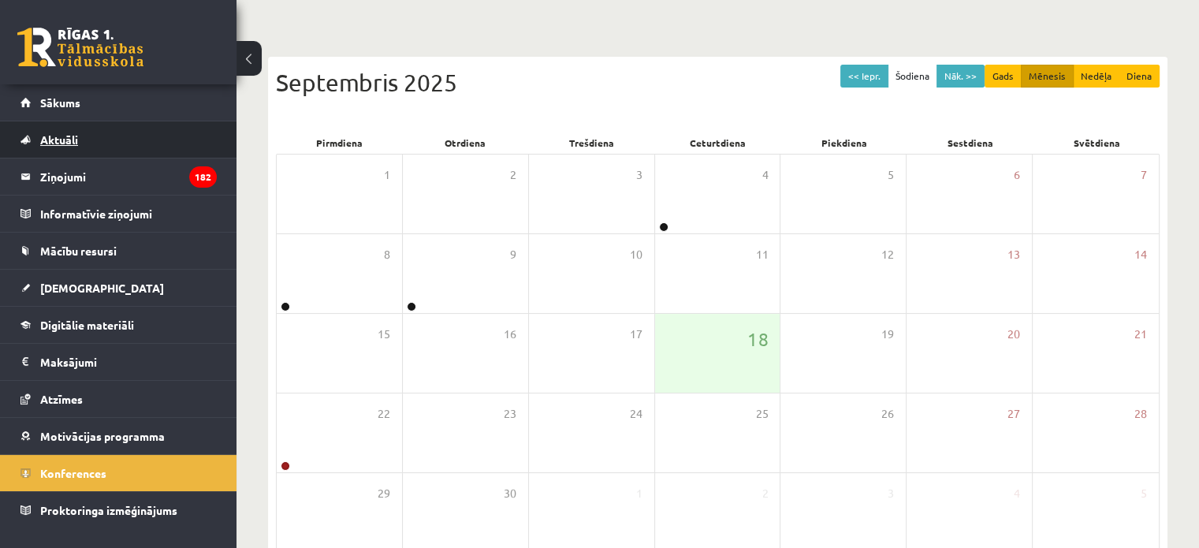
scroll to position [106, 0]
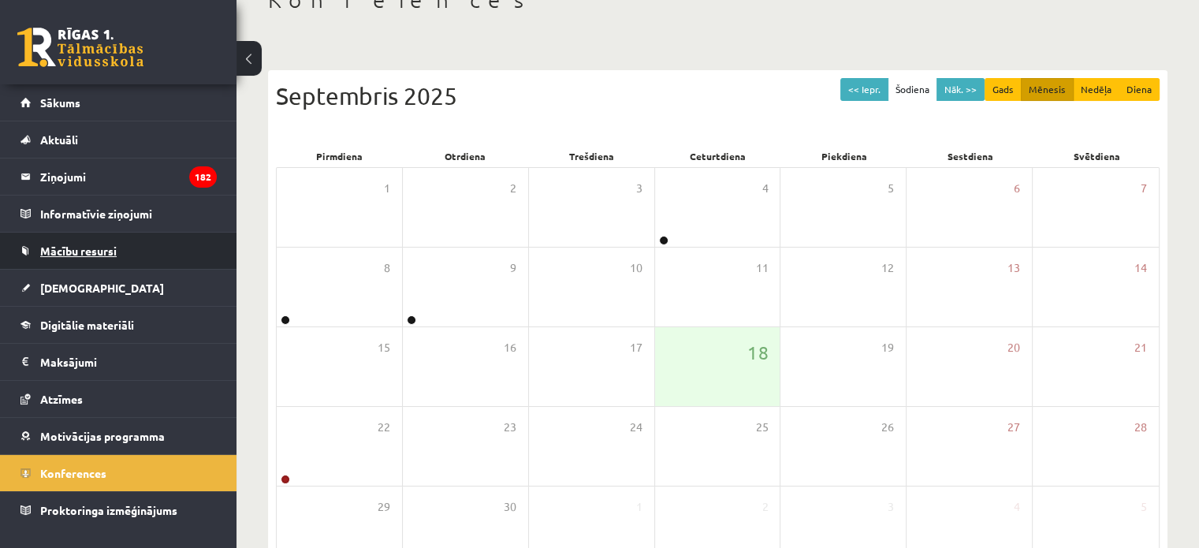
click at [84, 241] on link "Mācību resursi" at bounding box center [119, 251] width 196 height 36
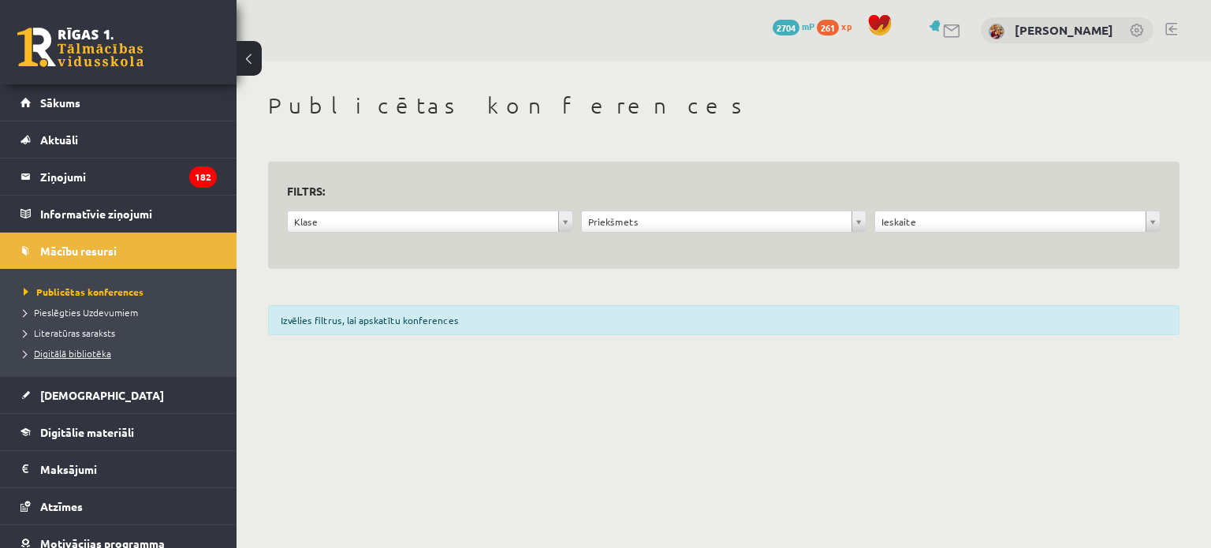
click at [81, 350] on span "Digitālā bibliotēka" at bounding box center [68, 353] width 88 height 13
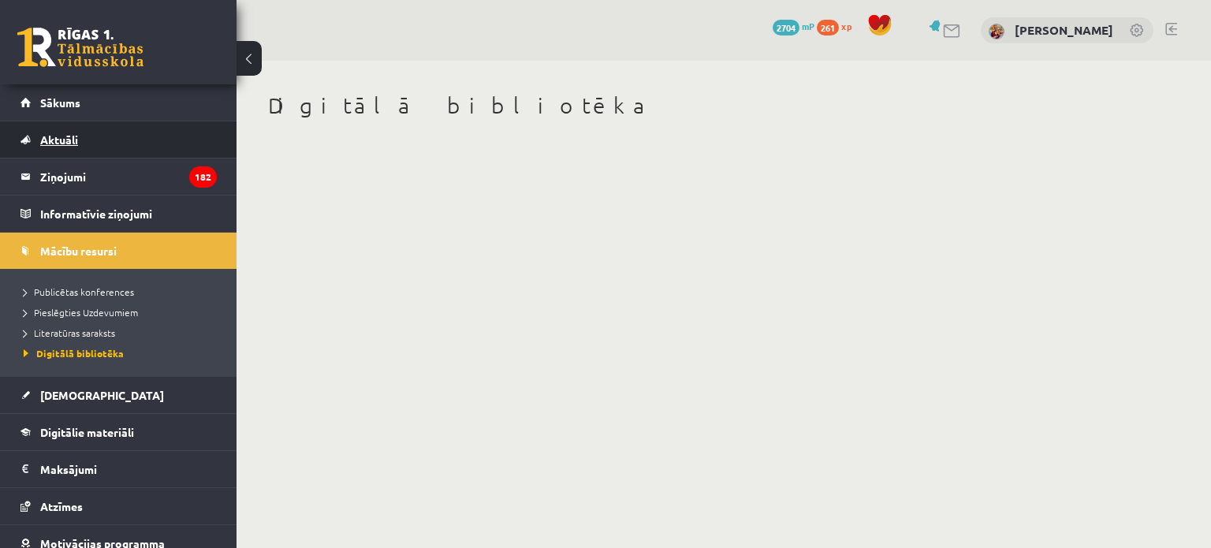
click at [70, 140] on span "Aktuāli" at bounding box center [59, 139] width 38 height 14
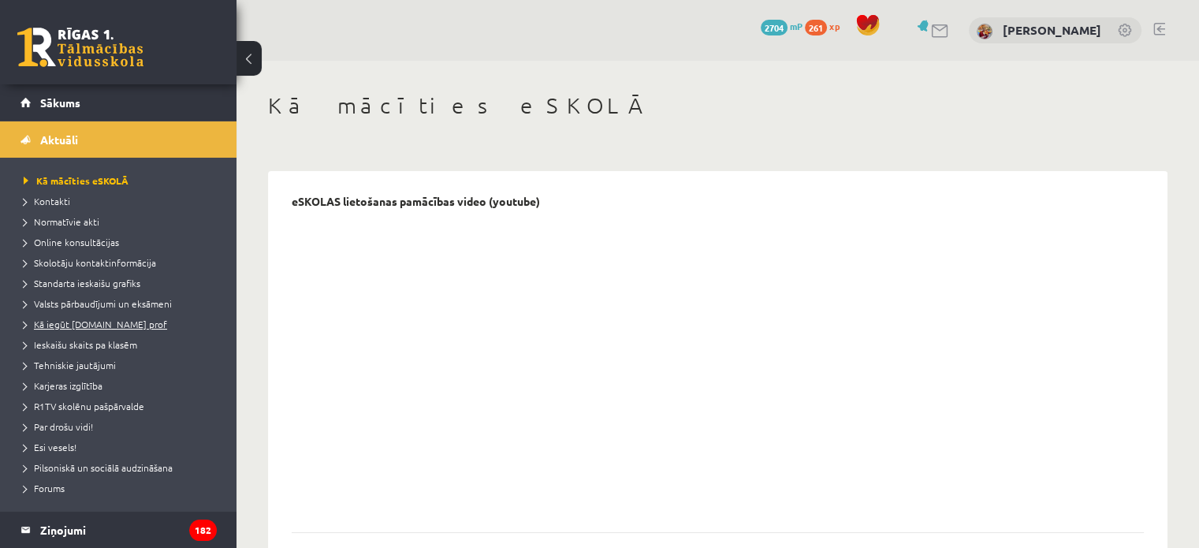
click at [91, 325] on span "Kā iegūt [DOMAIN_NAME] prof" at bounding box center [96, 324] width 144 height 13
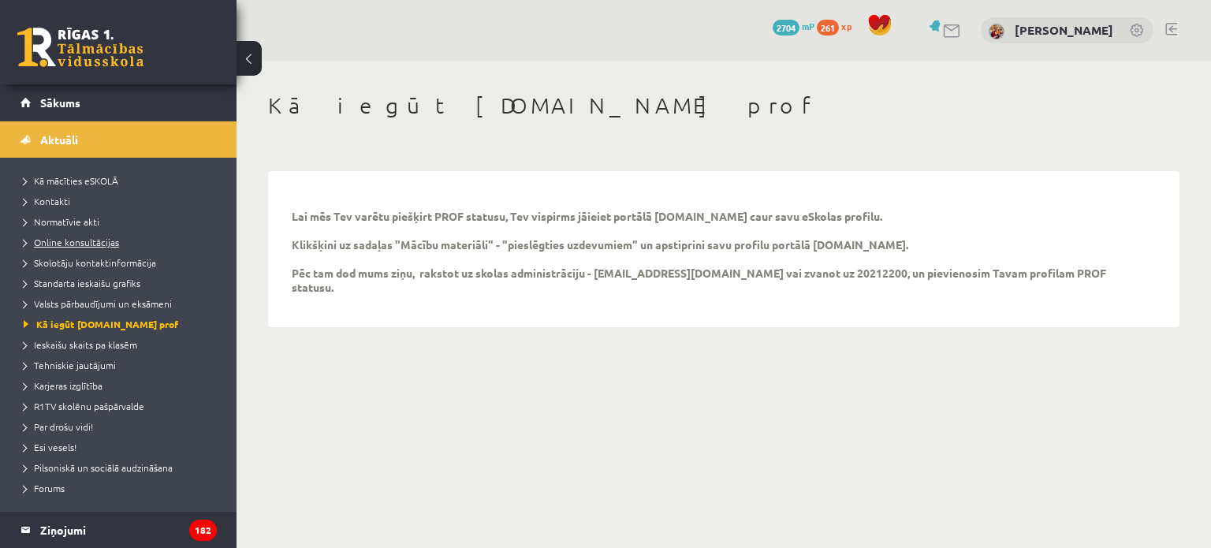
click at [86, 238] on span "Online konsultācijas" at bounding box center [71, 242] width 95 height 13
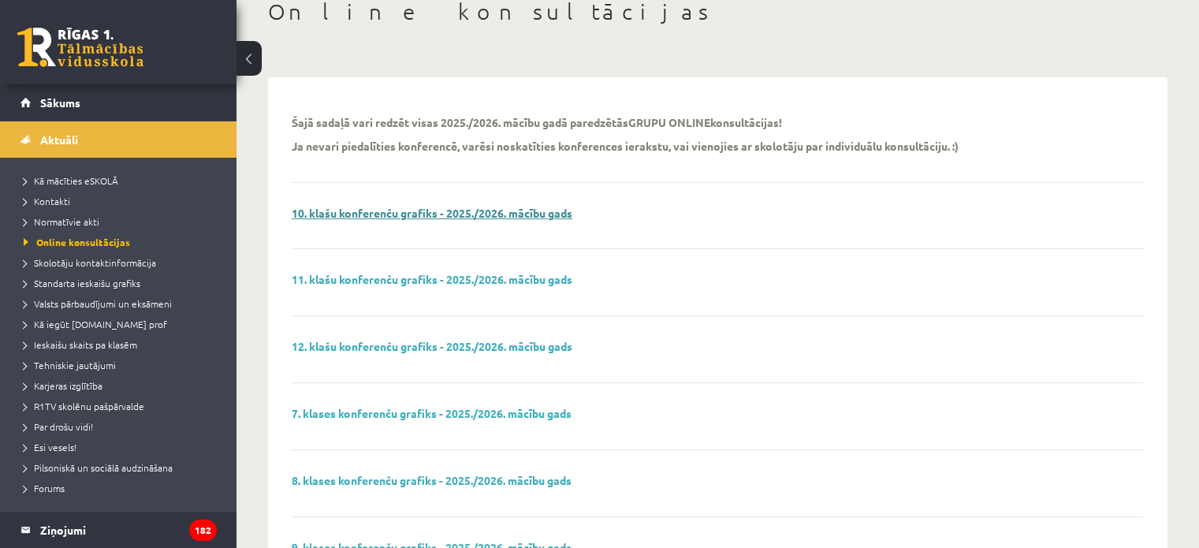
scroll to position [95, 0]
click at [325, 346] on link "12. klašu konferenču grafiks - 2025./2026. mācību gads" at bounding box center [432, 345] width 281 height 14
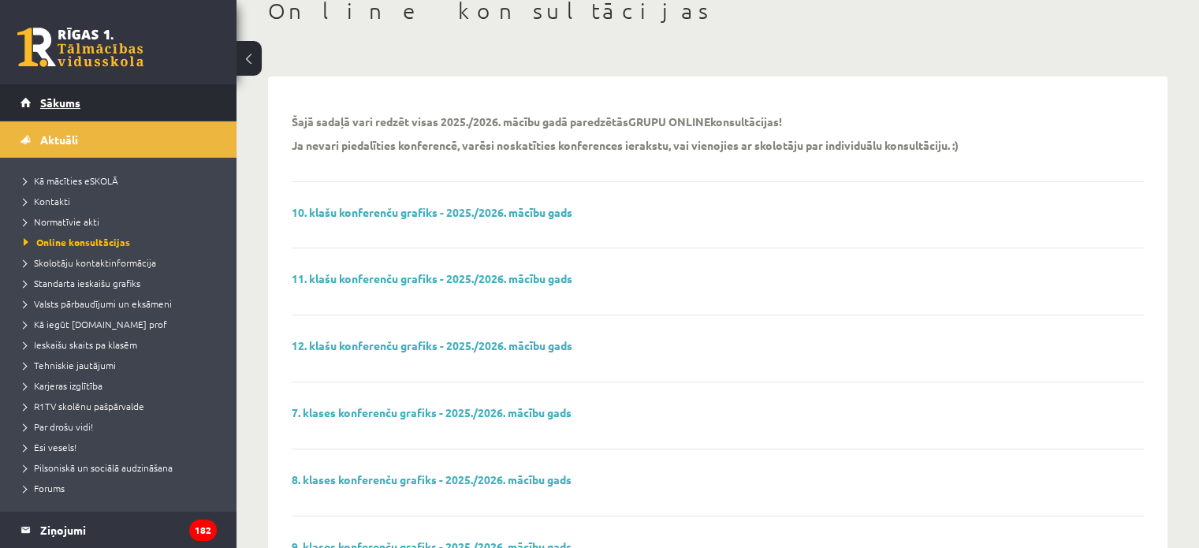
click at [42, 110] on link "Sākums" at bounding box center [119, 102] width 196 height 36
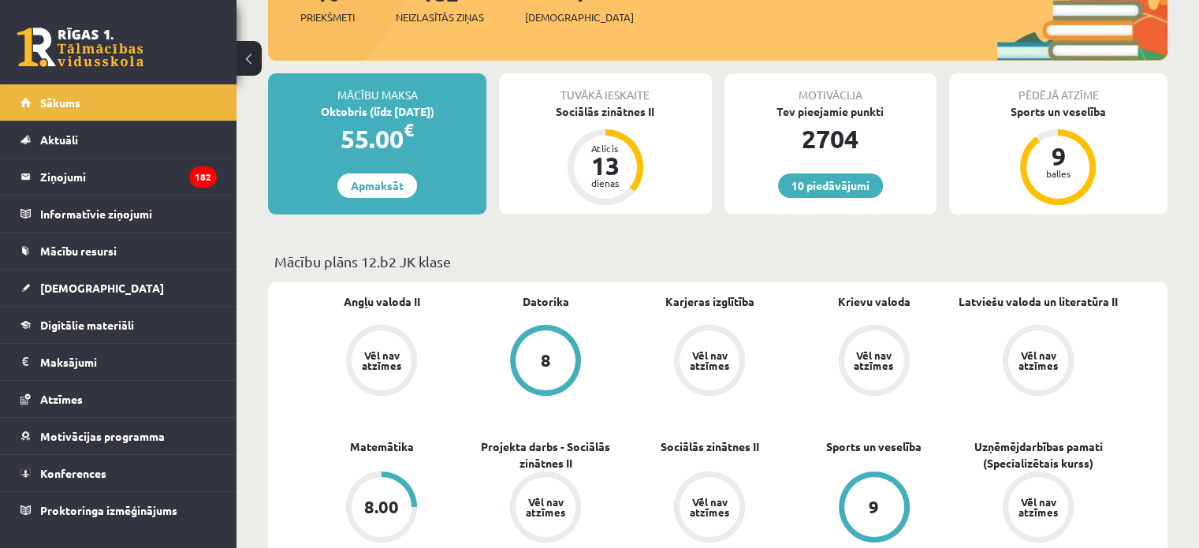
scroll to position [224, 0]
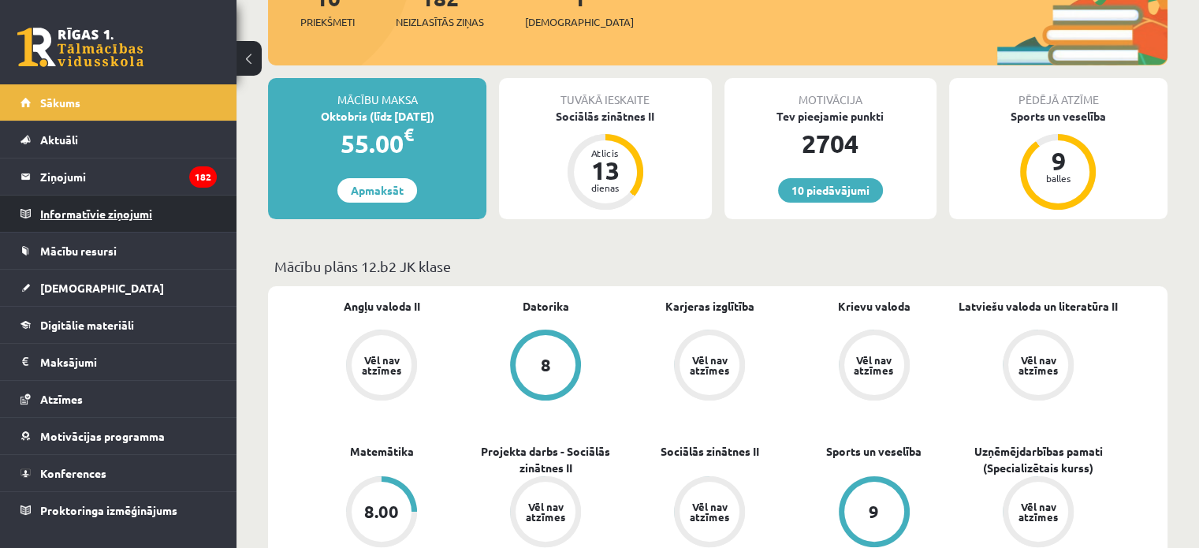
click at [80, 209] on legend "Informatīvie ziņojumi 0" at bounding box center [128, 214] width 177 height 36
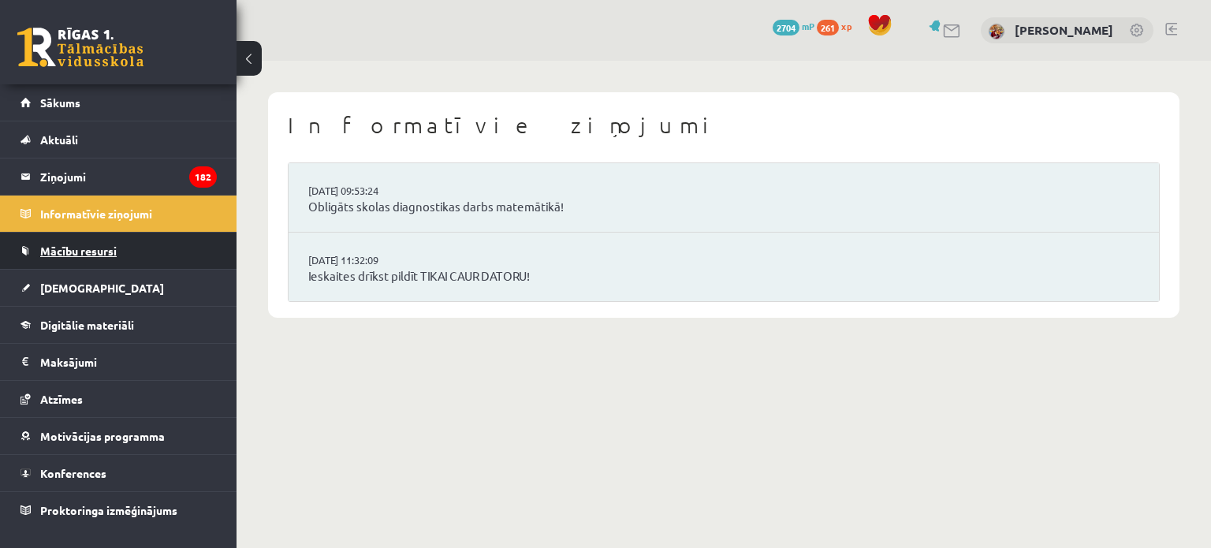
click at [80, 252] on span "Mācību resursi" at bounding box center [78, 251] width 76 height 14
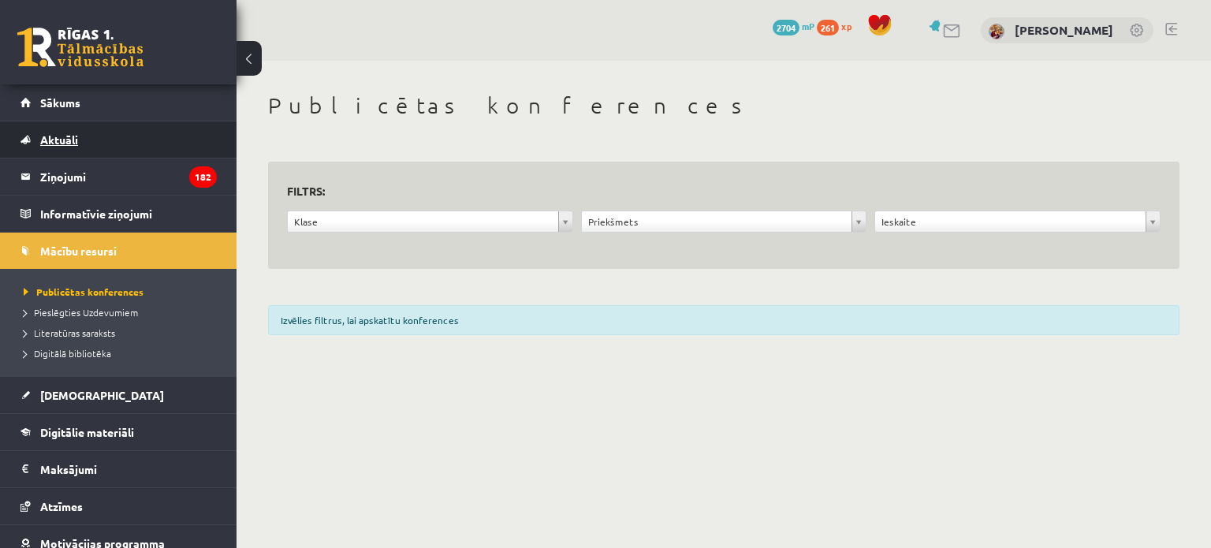
click at [69, 147] on link "Aktuāli" at bounding box center [119, 139] width 196 height 36
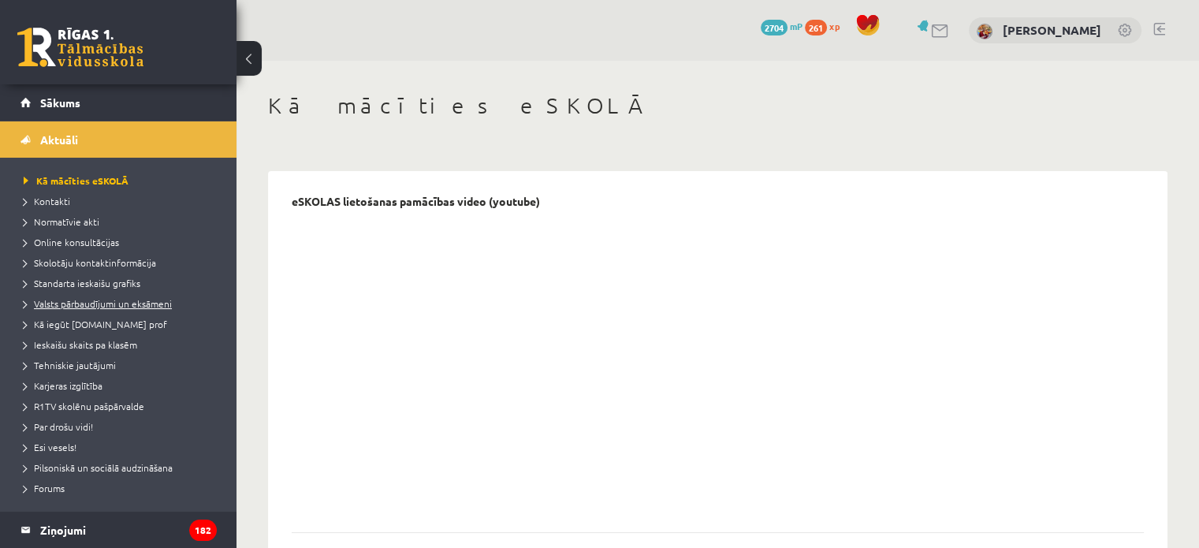
click at [95, 301] on span "Valsts pārbaudījumi un eksāmeni" at bounding box center [98, 303] width 148 height 13
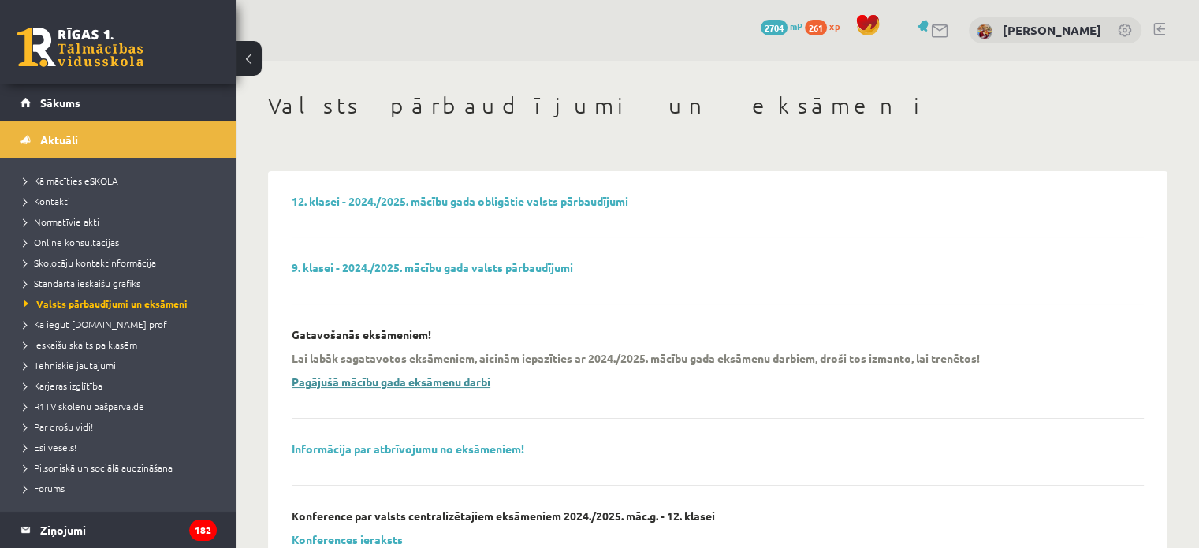
click at [365, 381] on link "Pagājušā mācību gada eksāmenu darbi" at bounding box center [391, 382] width 199 height 14
